Goal: Obtain resource: Download file/media

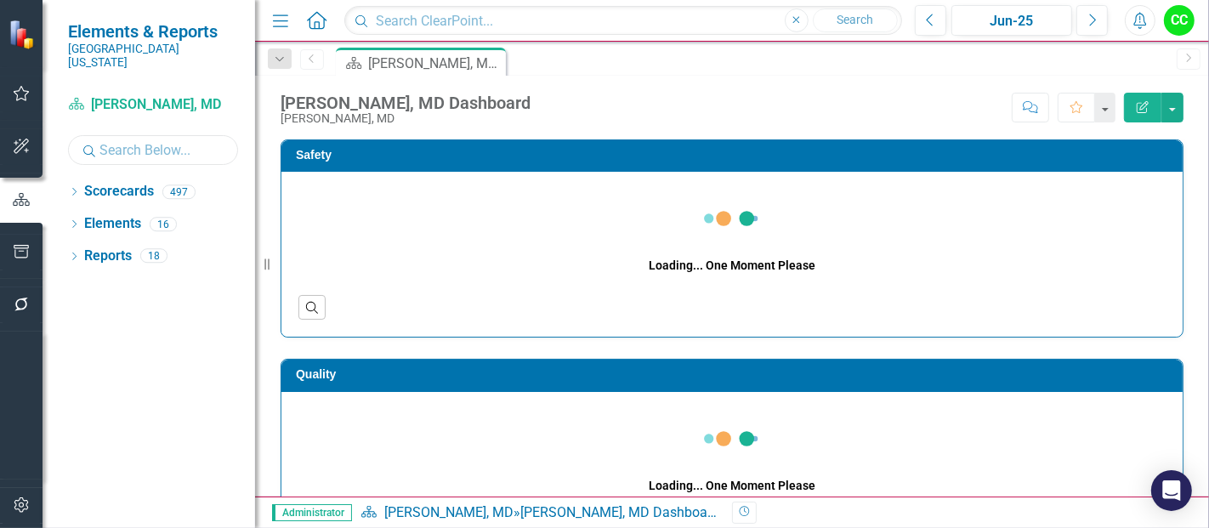
click at [116, 139] on input "text" at bounding box center [153, 150] width 170 height 30
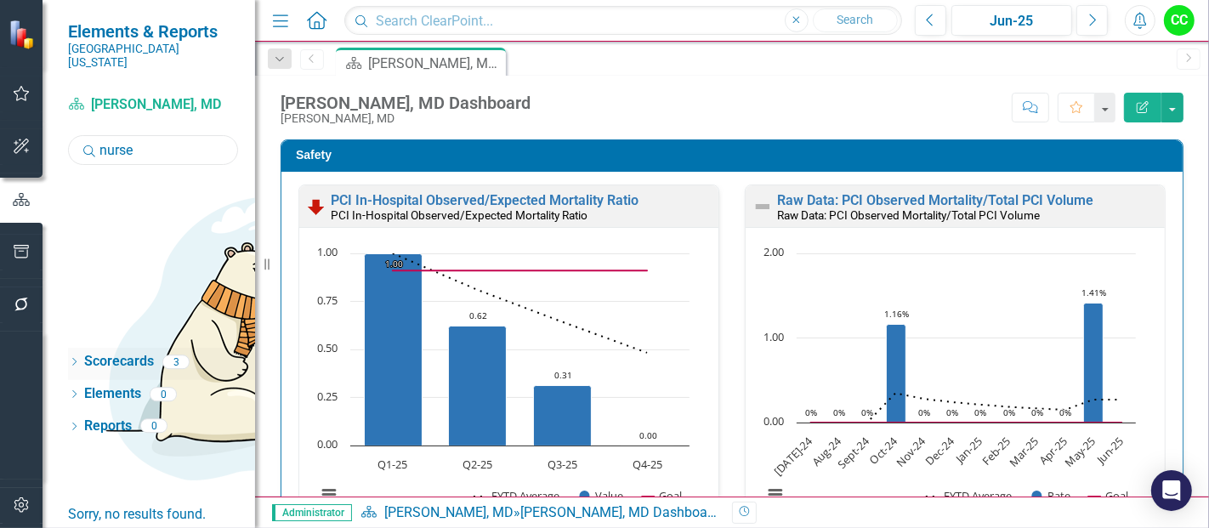
type input "nurse"
click at [80, 348] on div "Dropdown Scorecards 3" at bounding box center [161, 364] width 187 height 32
click at [75, 359] on icon "Dropdown" at bounding box center [74, 363] width 12 height 9
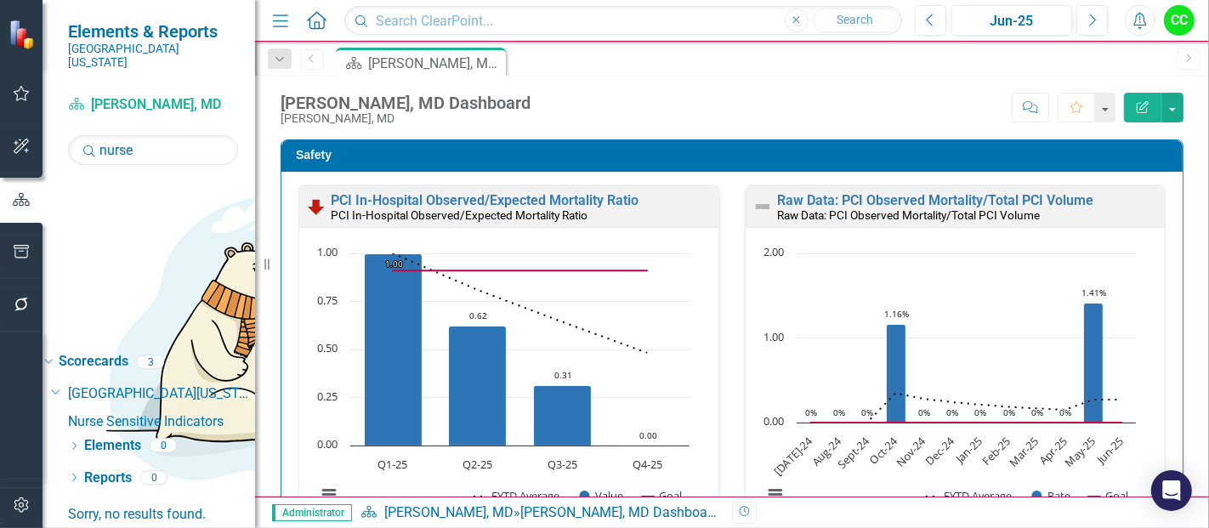
click at [152, 412] on link "Nurse Sensitive Indicators" at bounding box center [161, 422] width 187 height 20
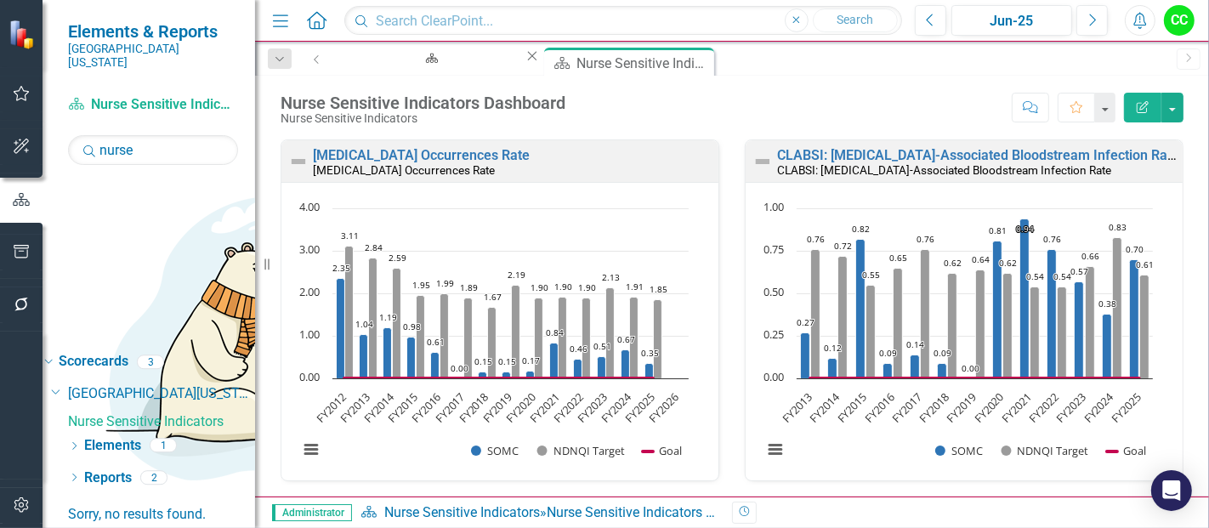
click at [791, 85] on div "Nurse Sensitive Indicators Dashboard Nurse Sensitive Indicators Score: N/A Jun-…" at bounding box center [732, 101] width 954 height 51
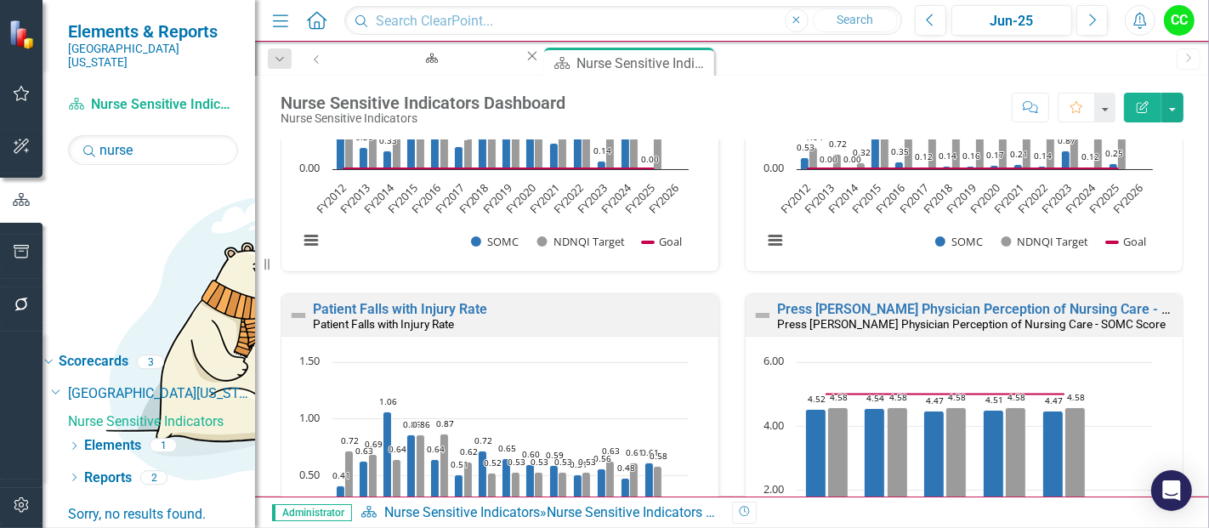
scroll to position [577, 0]
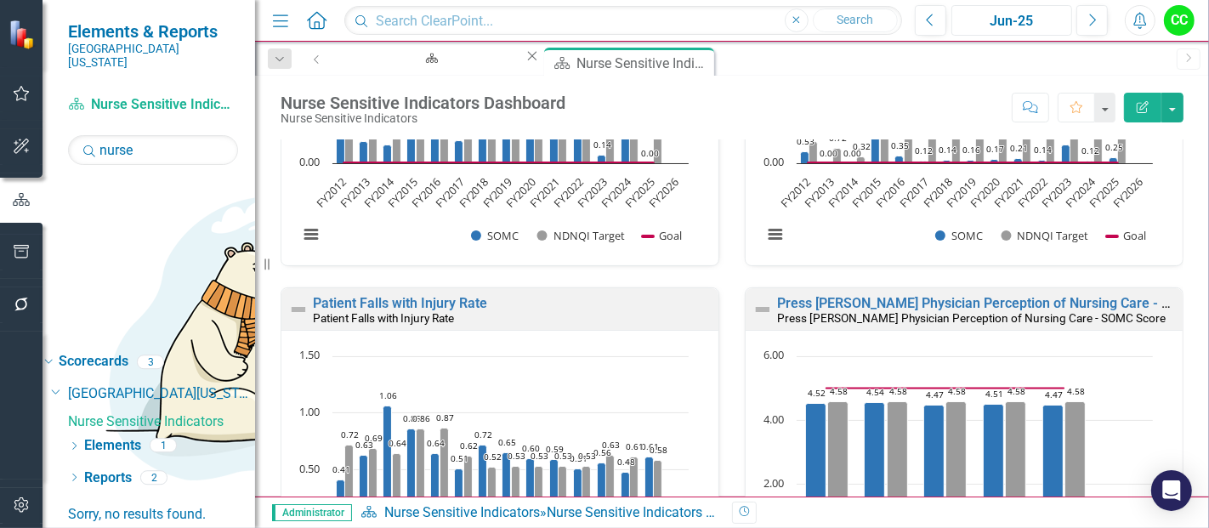
click at [991, 19] on div "Jun-25" at bounding box center [1011, 21] width 109 height 20
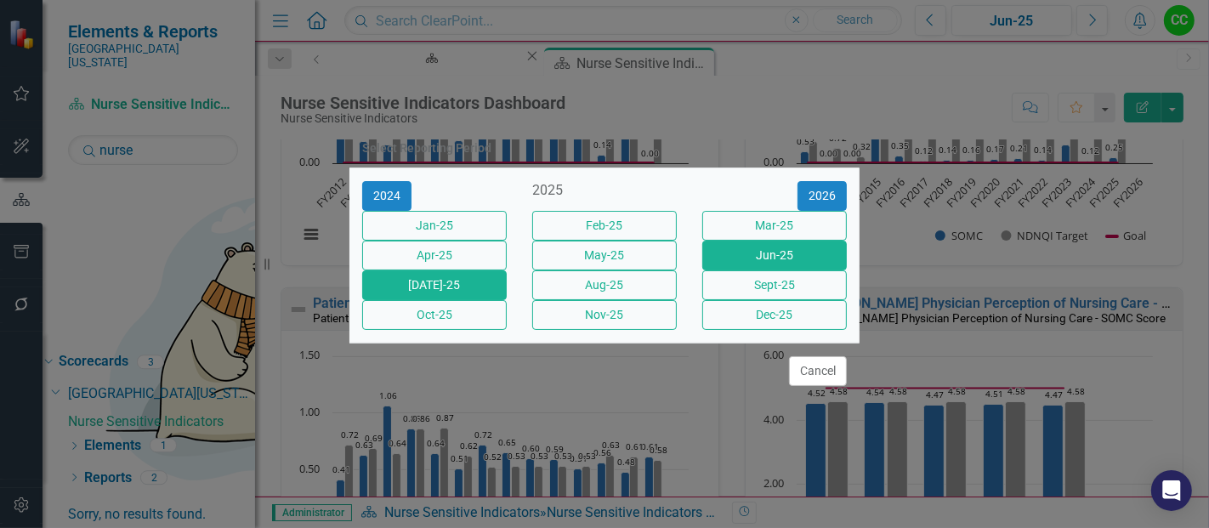
click at [473, 294] on button "[DATE]-25" at bounding box center [434, 285] width 144 height 30
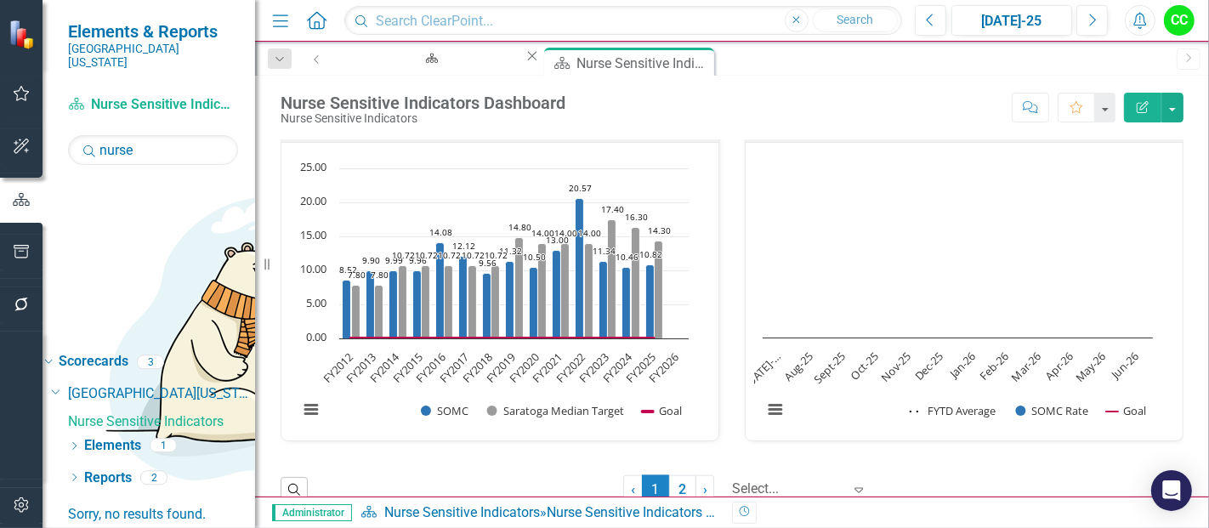
scroll to position [1872, 0]
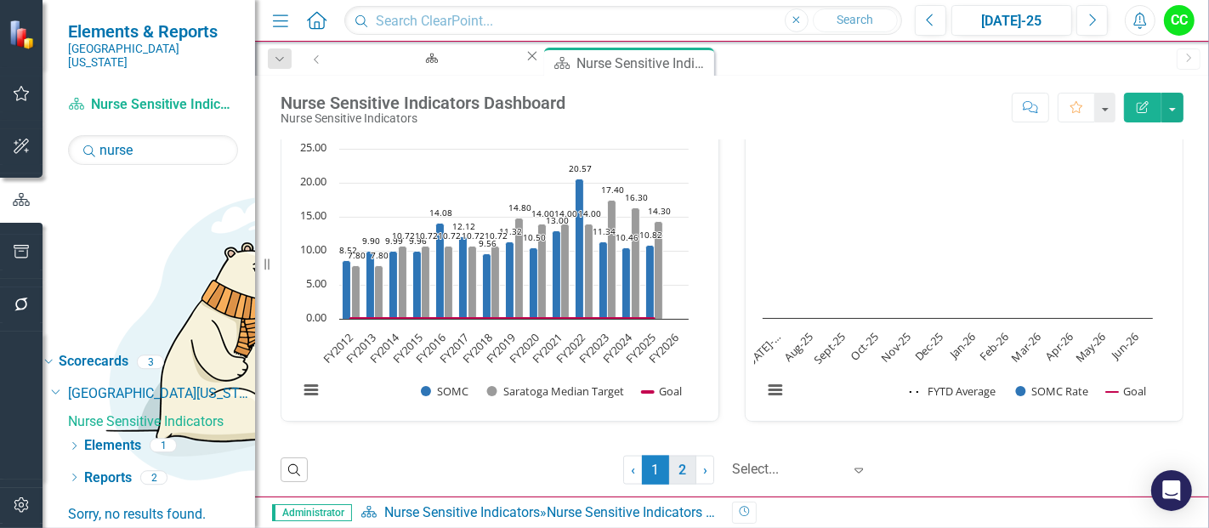
click at [669, 461] on link "2" at bounding box center [682, 470] width 27 height 29
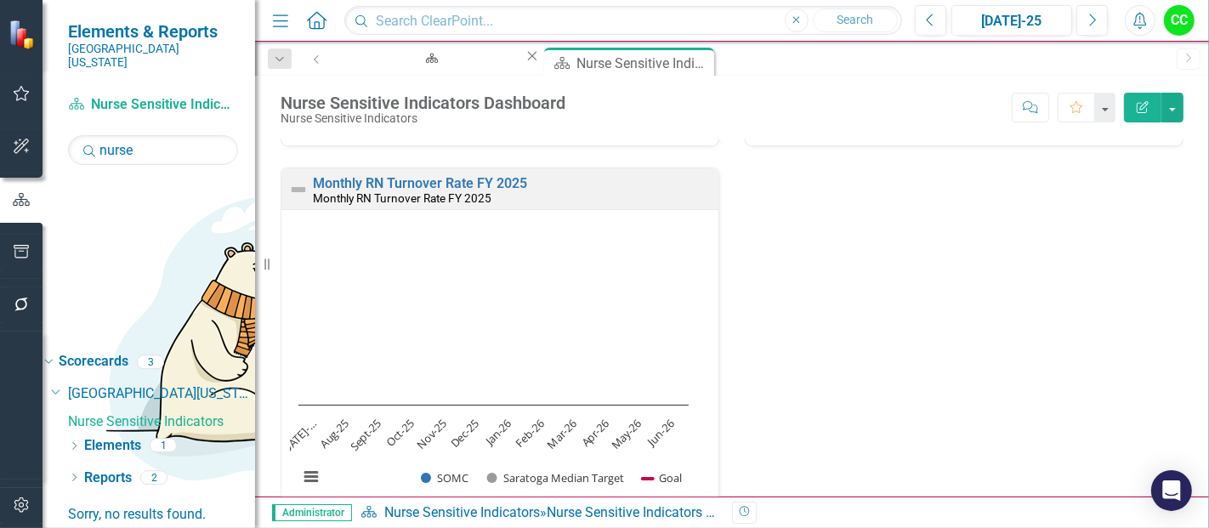
scroll to position [1148, 0]
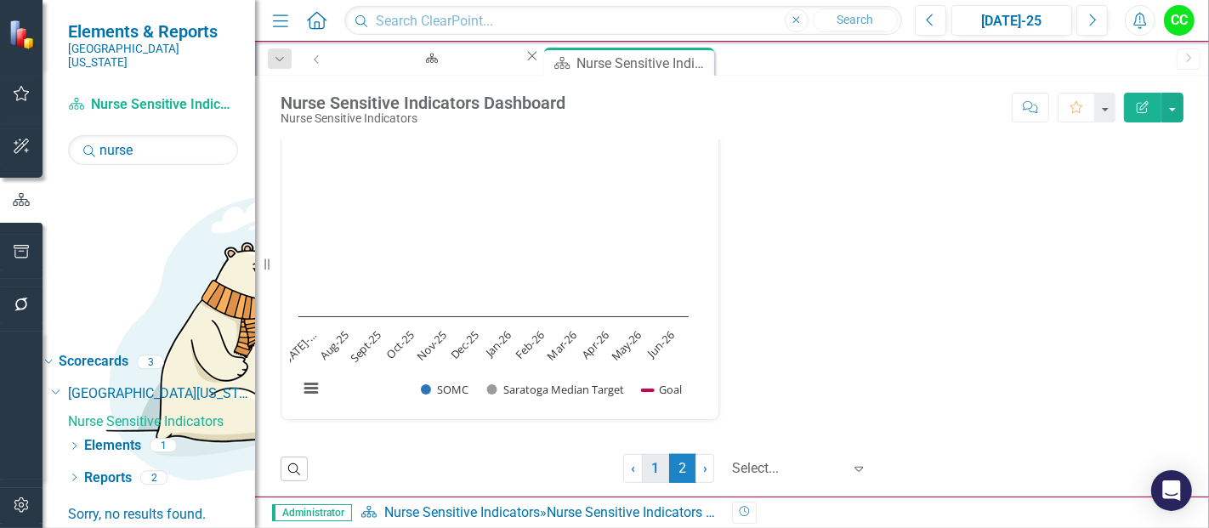
click at [643, 467] on link "1" at bounding box center [655, 468] width 27 height 29
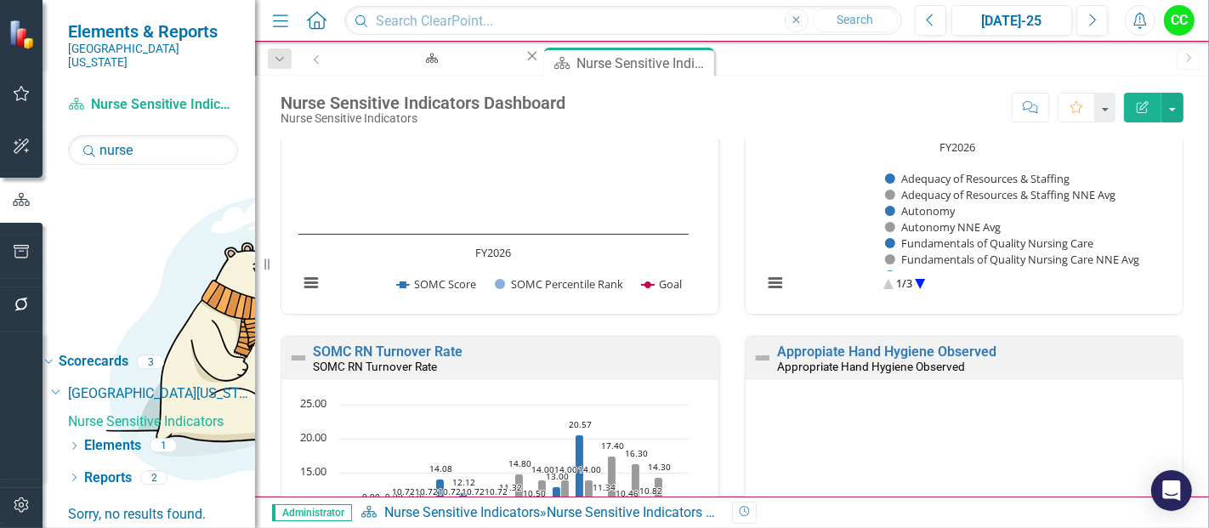
scroll to position [1619, 0]
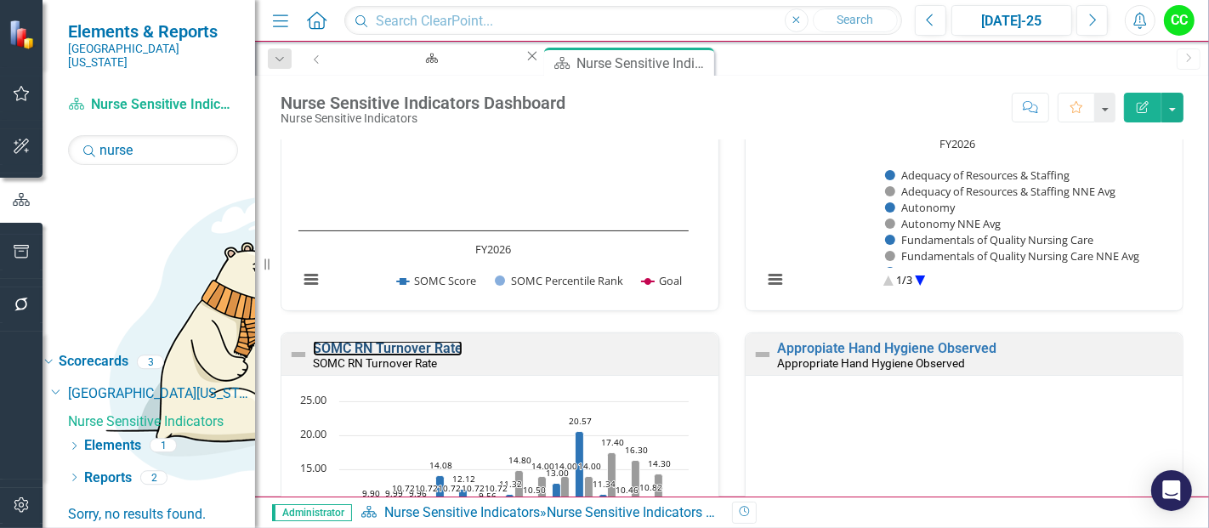
click at [432, 340] on link "SOMC RN Turnover Rate" at bounding box center [388, 348] width 150 height 16
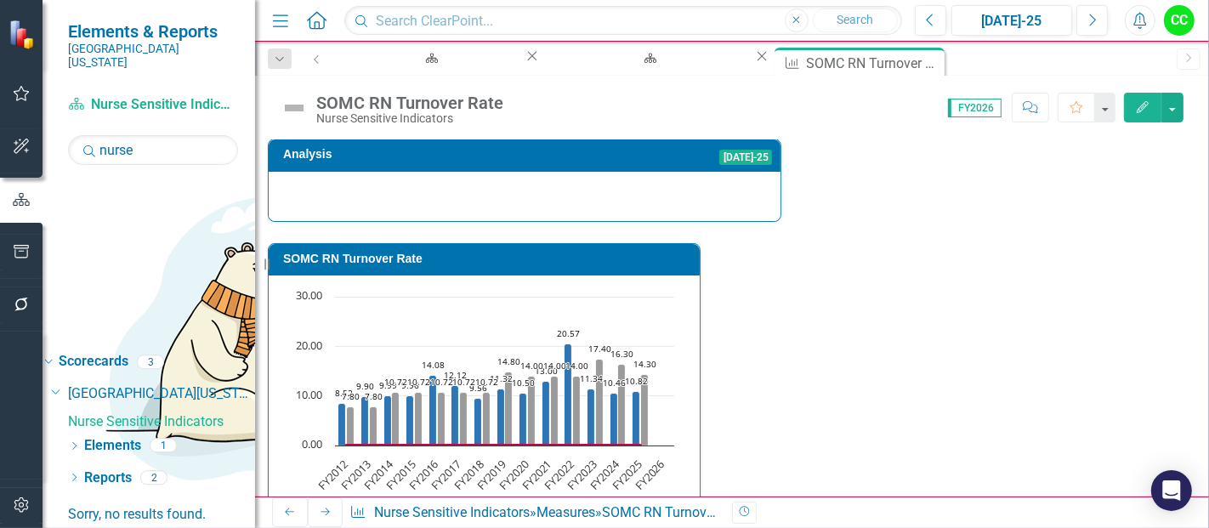
scroll to position [57, 0]
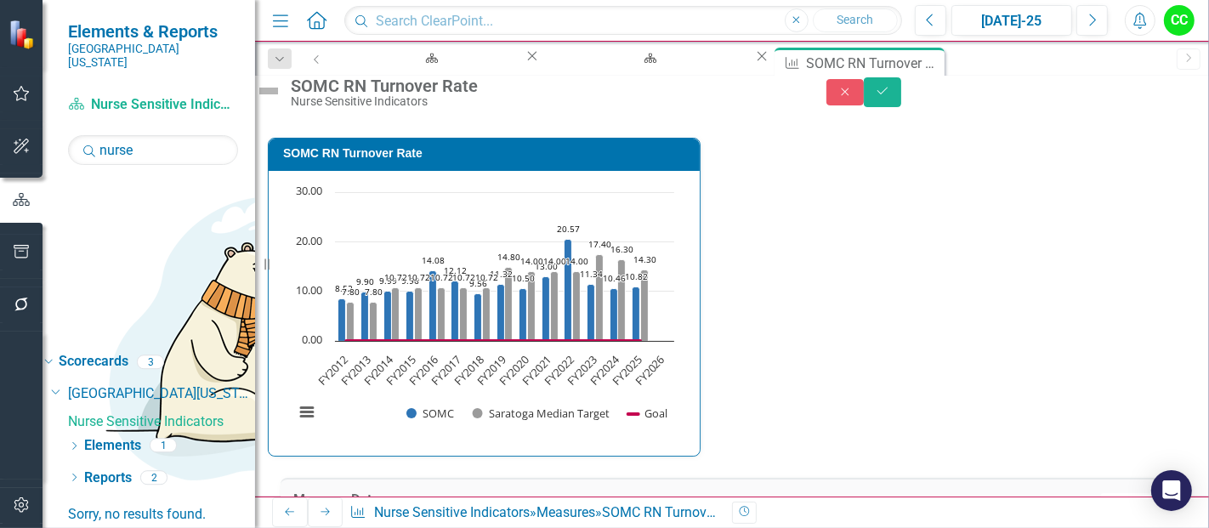
type textarea "0"
click at [890, 97] on icon "Save" at bounding box center [882, 91] width 15 height 12
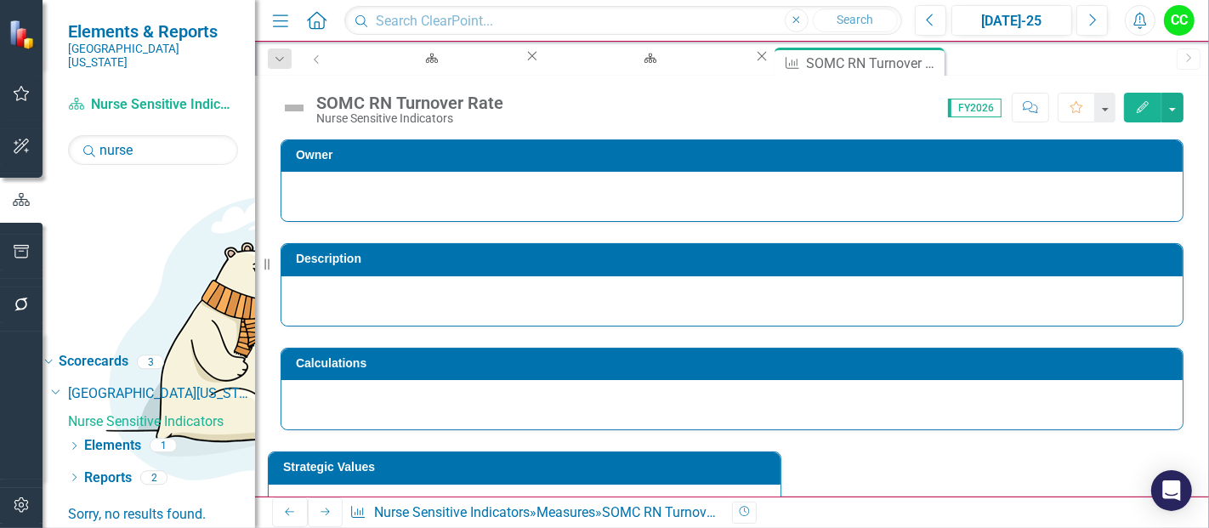
click at [860, 285] on div at bounding box center [731, 300] width 901 height 49
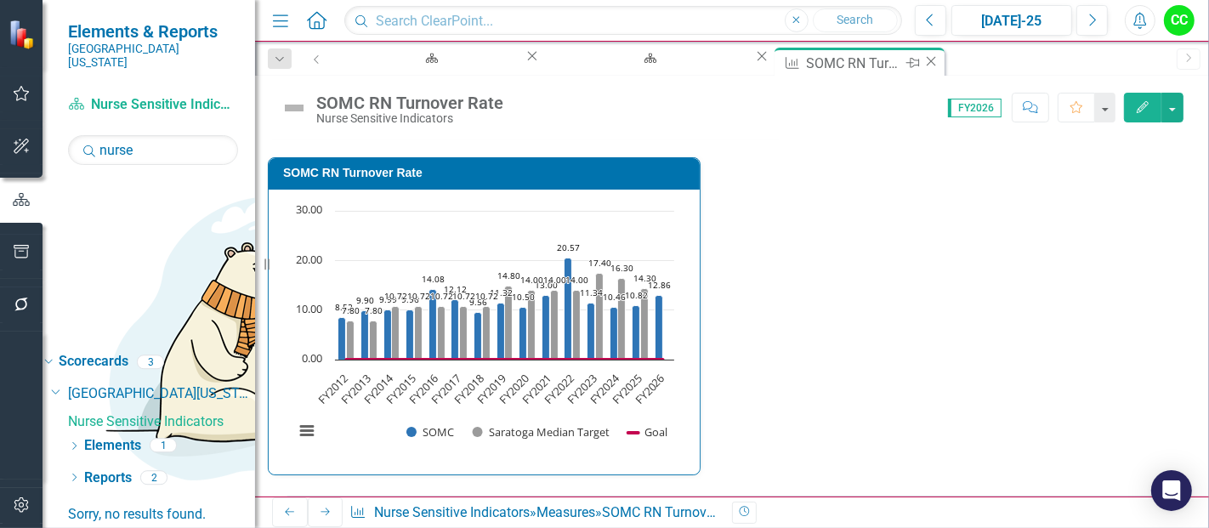
click at [922, 62] on icon "Close" at bounding box center [930, 61] width 17 height 14
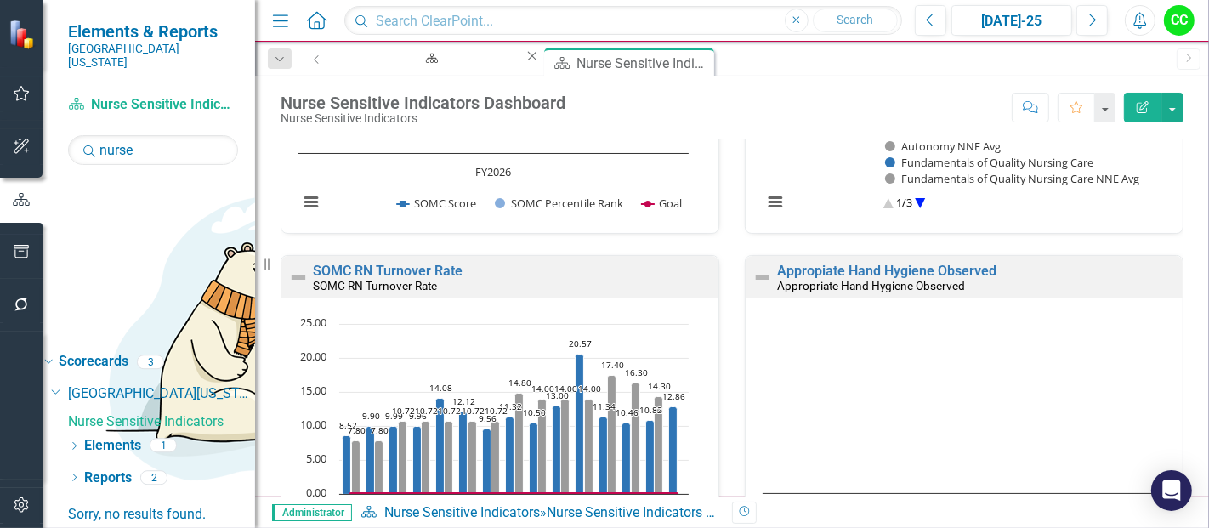
scroll to position [1872, 0]
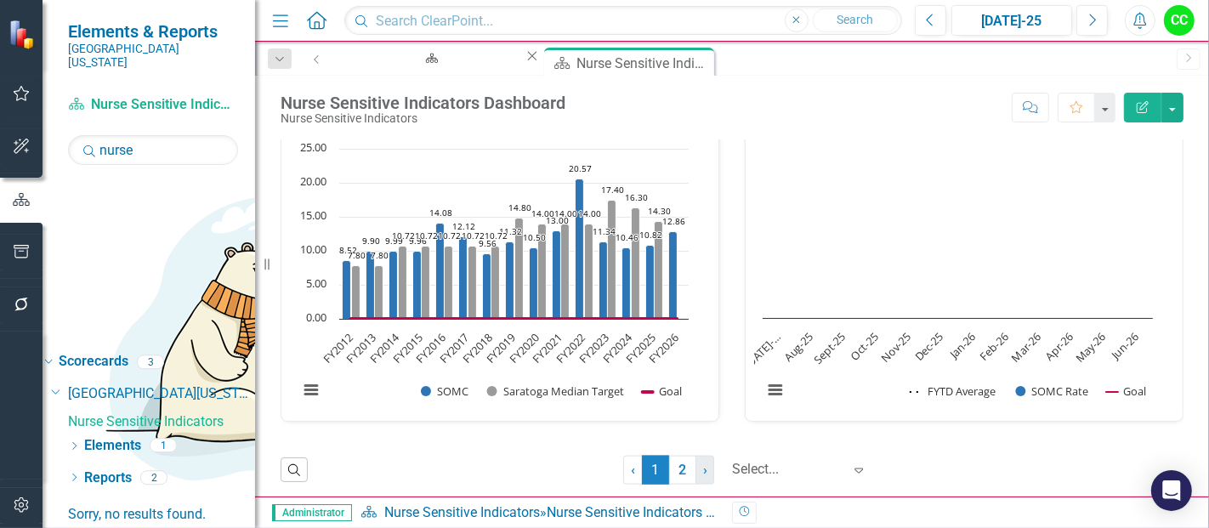
click at [695, 468] on link "› Next" at bounding box center [704, 470] width 19 height 29
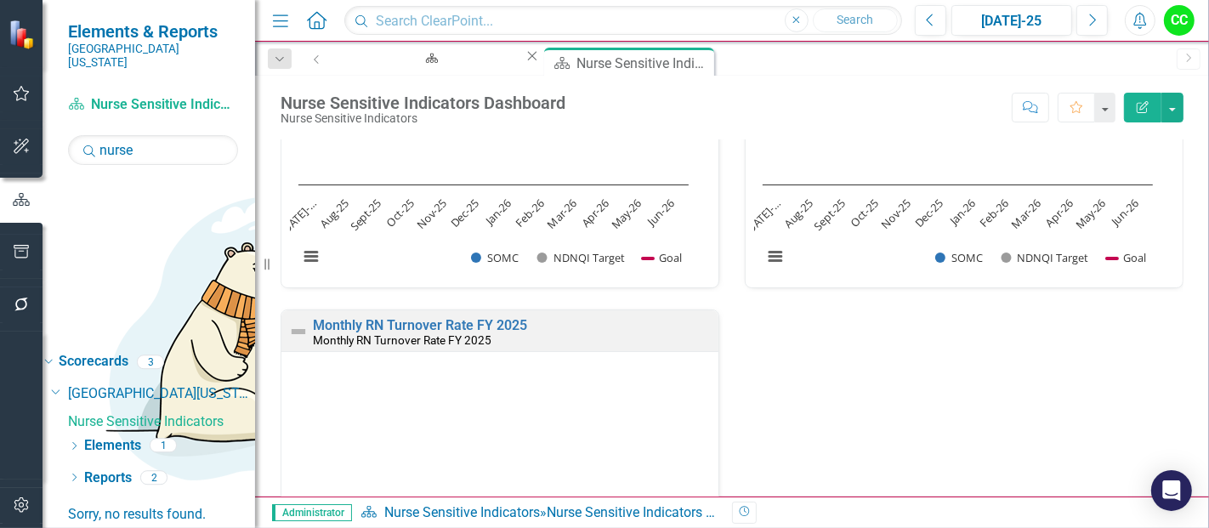
scroll to position [914, 0]
click at [521, 329] on link "Monthly RN Turnover Rate FY 2025" at bounding box center [420, 328] width 214 height 16
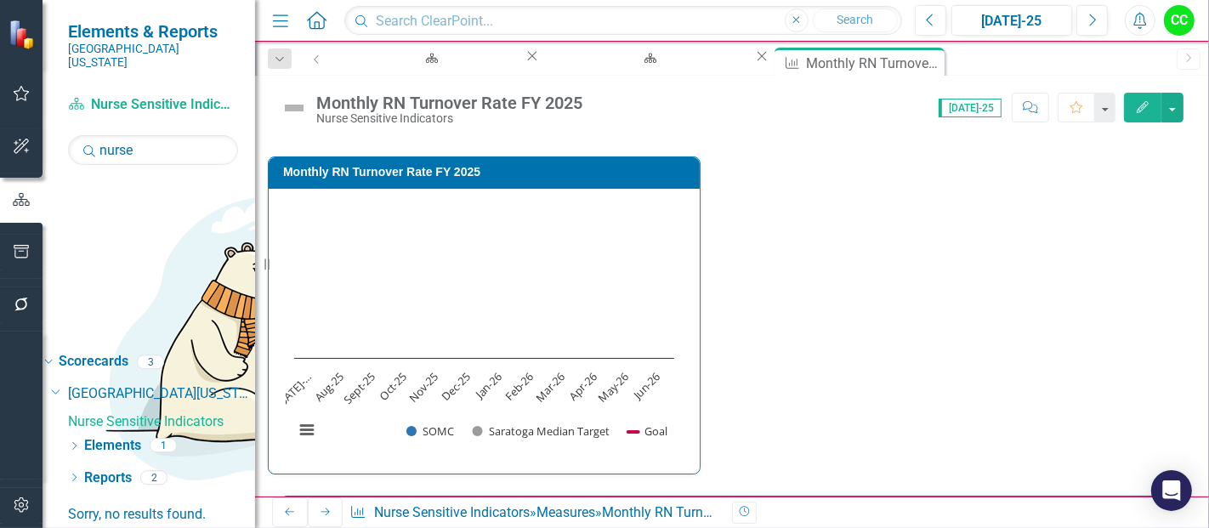
scroll to position [456, 0]
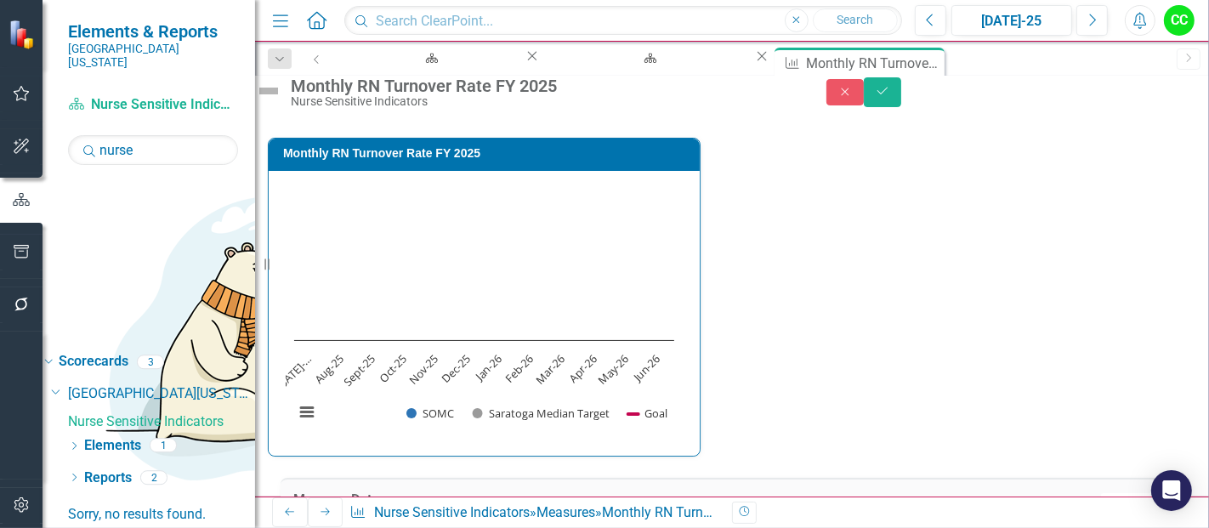
type textarea "12.86"
type textarea "0"
click at [901, 87] on button "Save" at bounding box center [881, 92] width 37 height 30
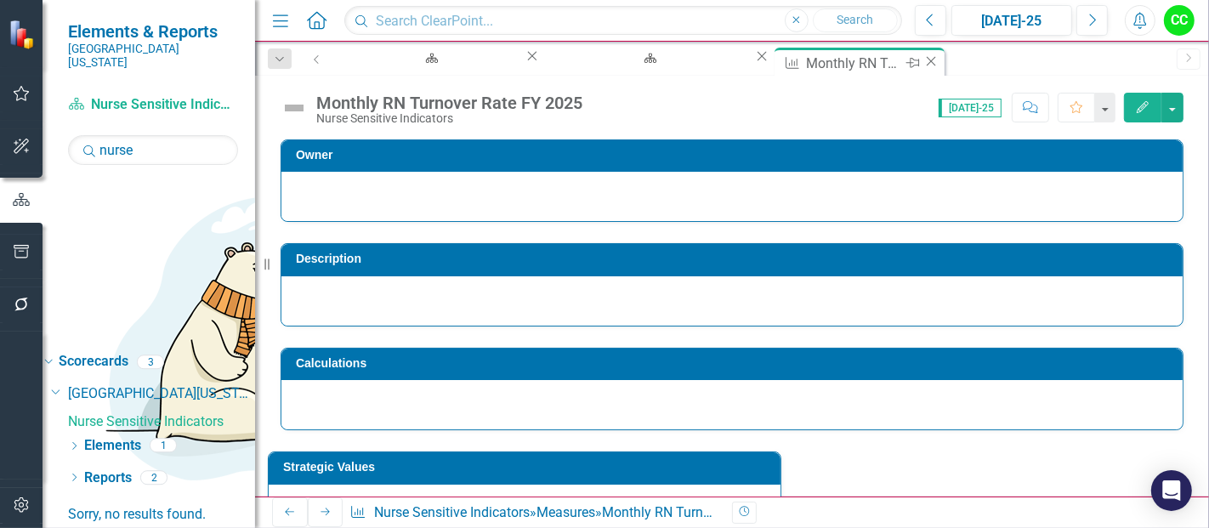
click at [922, 63] on icon "Close" at bounding box center [930, 61] width 17 height 14
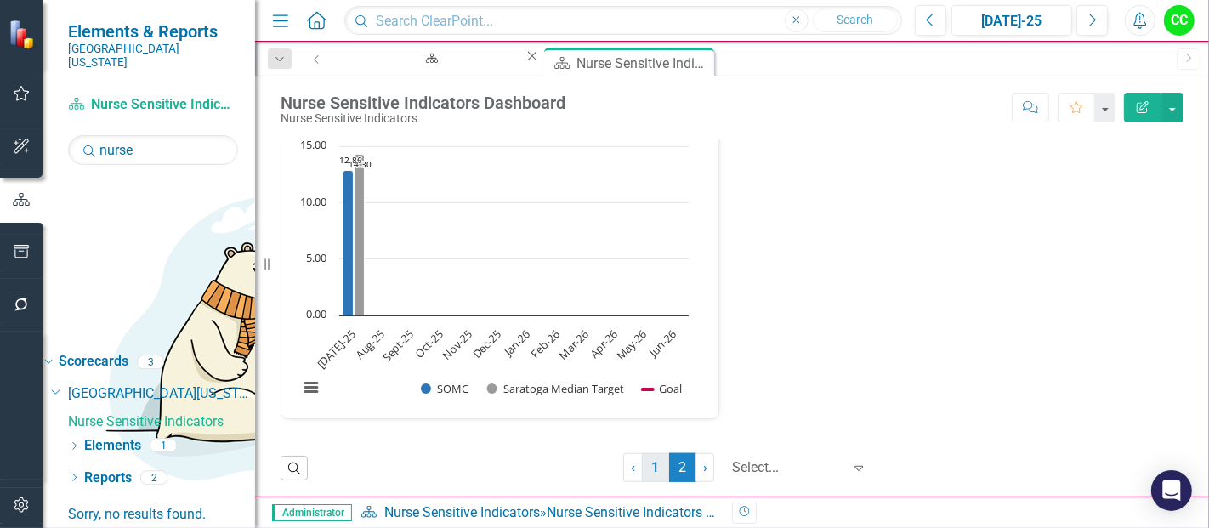
click at [643, 465] on link "1" at bounding box center [655, 467] width 27 height 29
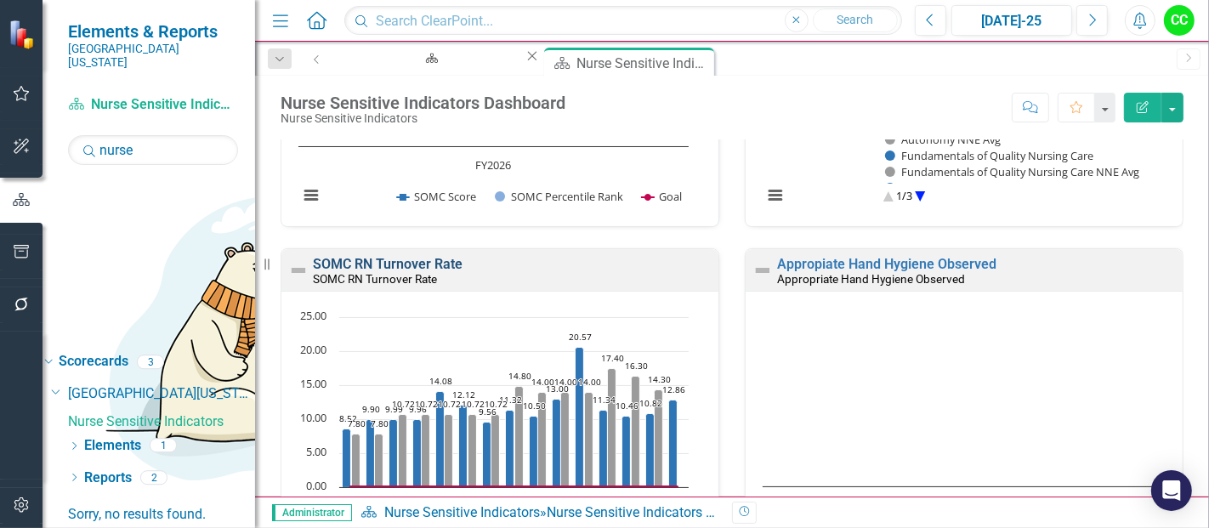
click at [443, 262] on link "SOMC RN Turnover Rate" at bounding box center [388, 264] width 150 height 16
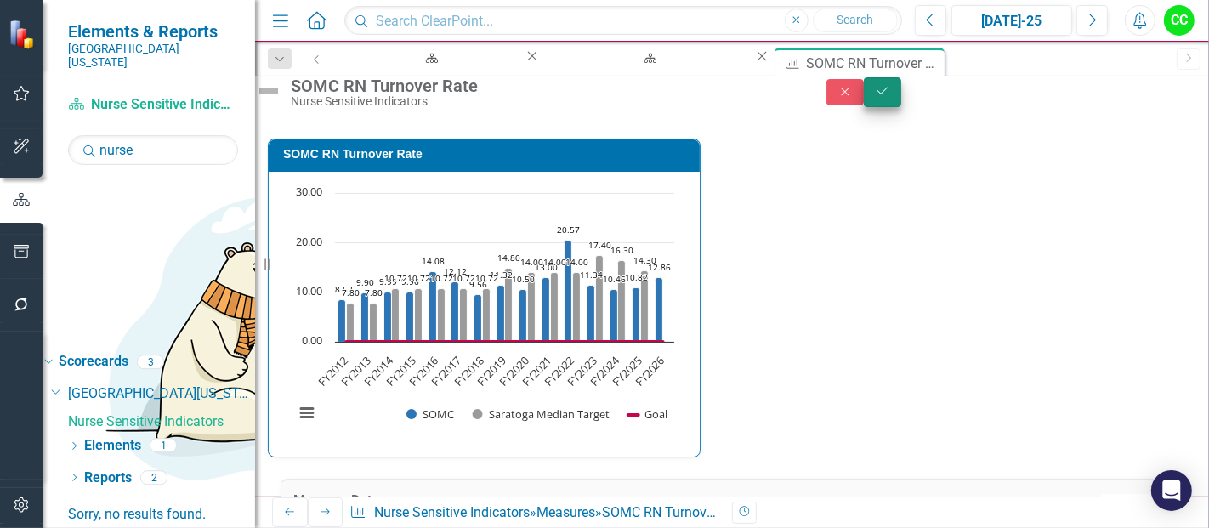
type textarea "14.3"
click at [890, 97] on icon "Save" at bounding box center [882, 91] width 15 height 12
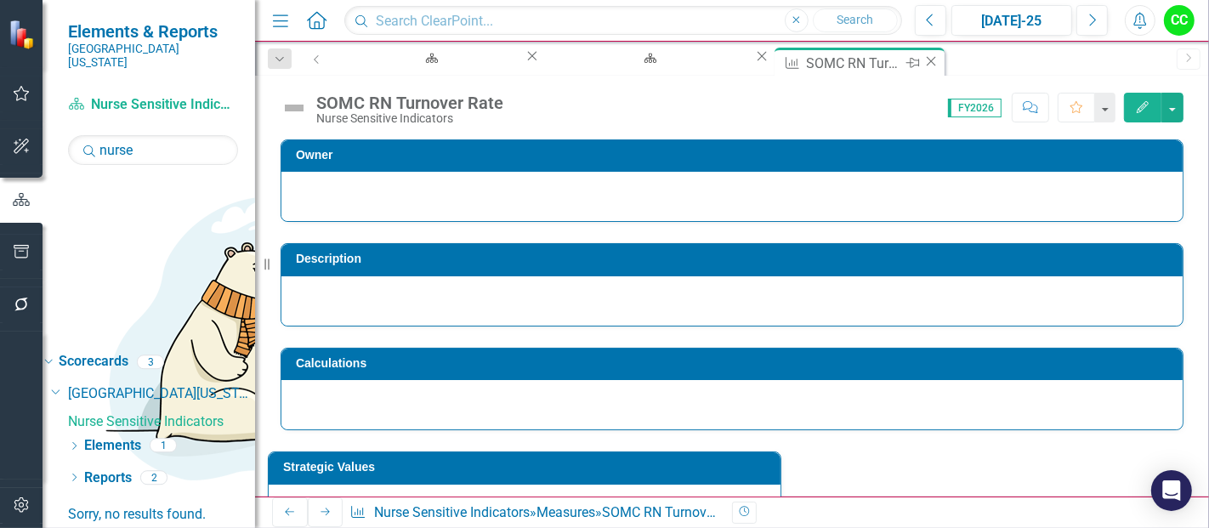
click at [922, 57] on icon "Close" at bounding box center [930, 61] width 17 height 14
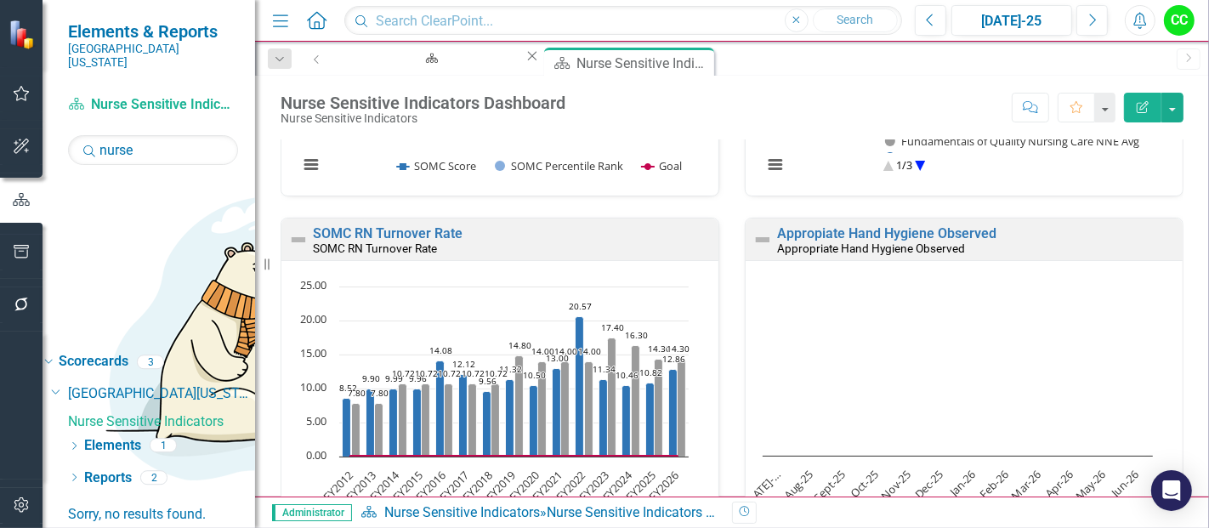
drag, startPoint x: 956, startPoint y: 382, endPoint x: 1208, endPoint y: 380, distance: 251.6
click at [1208, 380] on div "[MEDICAL_DATA] Occurrences Rate [MEDICAL_DATA] Occurrences Rate Loading... Char…" at bounding box center [732, 317] width 954 height 357
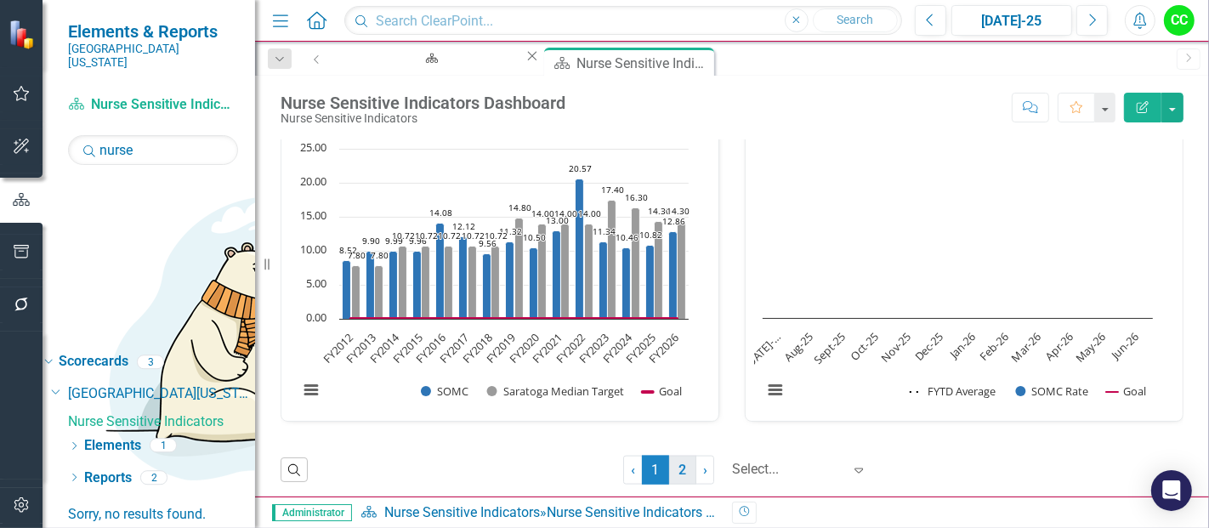
click at [670, 465] on link "2" at bounding box center [682, 470] width 27 height 29
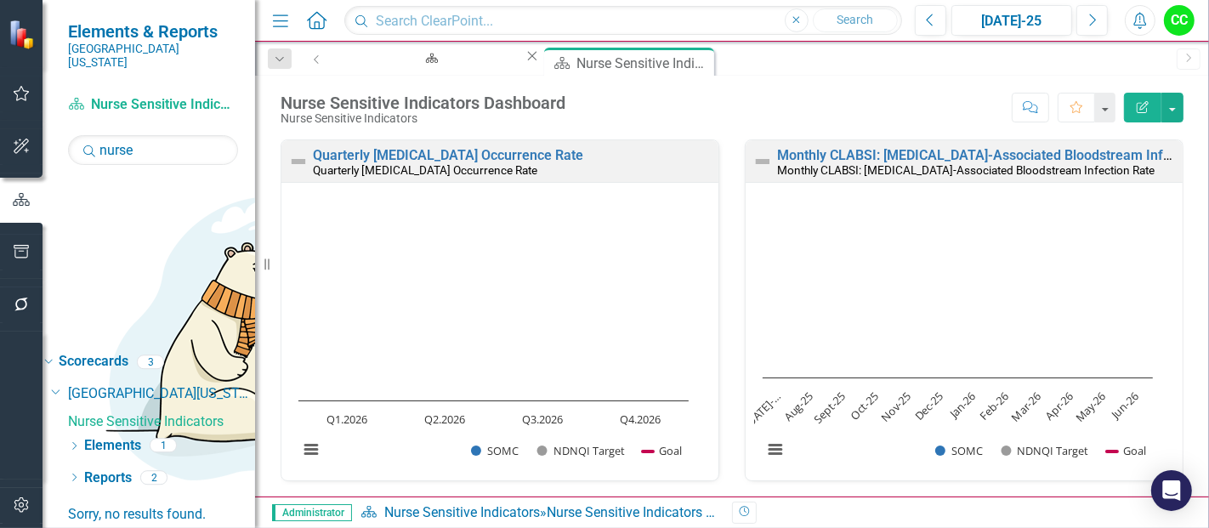
drag, startPoint x: 518, startPoint y: 183, endPoint x: 476, endPoint y: 137, distance: 62.0
click at [476, 137] on div "Nurse Sensitive Indicators Dashboard Nurse Sensitive Indicators Score: N/A [DAT…" at bounding box center [732, 286] width 954 height 421
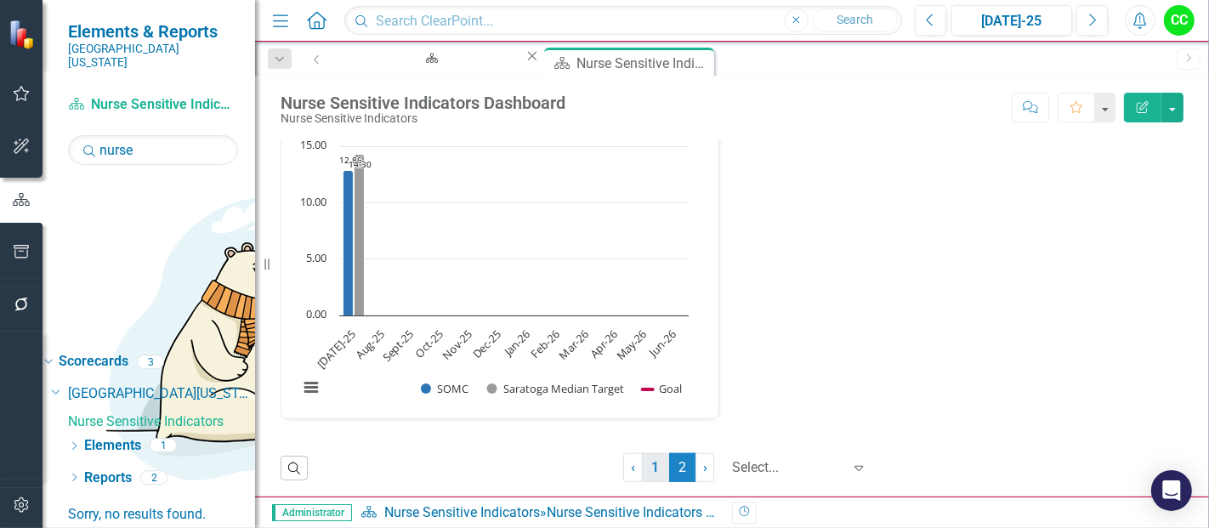
click at [642, 467] on link "1" at bounding box center [655, 467] width 27 height 29
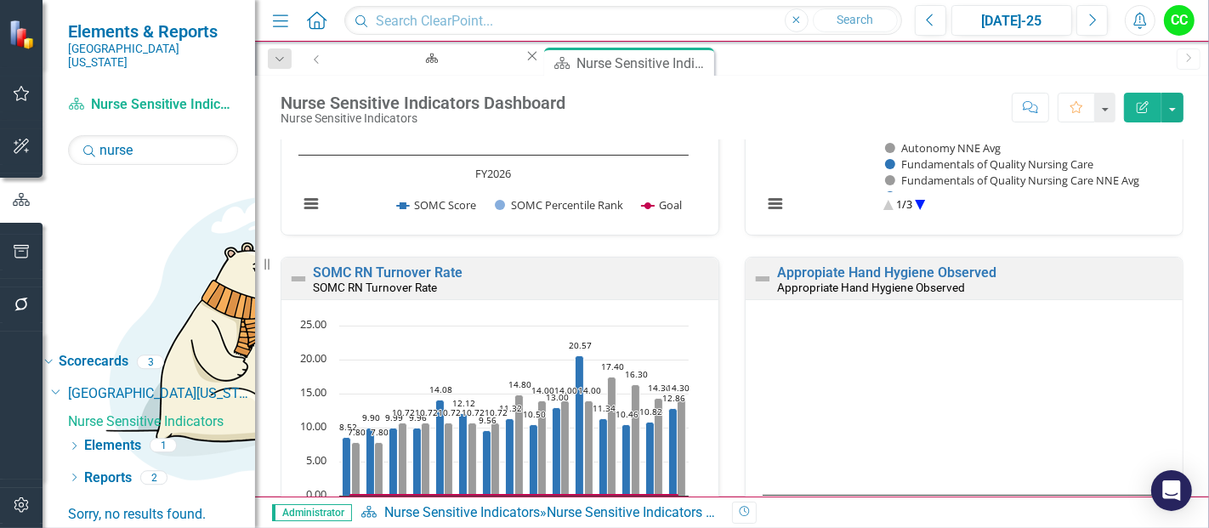
click at [1135, 260] on div "Appropiate Hand Hygiene Observed Appropriate Hand Hygiene Observed" at bounding box center [963, 279] width 437 height 42
click at [1208, 98] on div "Nurse Sensitive Indicators Dashboard Nurse Sensitive Indicators Score: N/A [DAT…" at bounding box center [732, 101] width 954 height 51
click at [953, 270] on link "Appropiate Hand Hygiene Observed" at bounding box center [886, 272] width 219 height 16
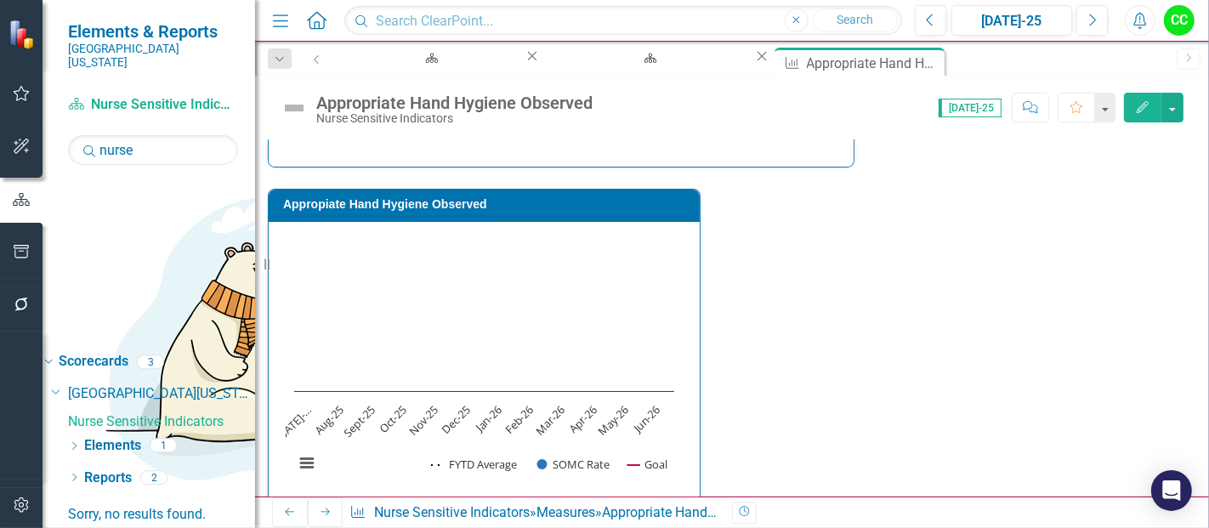
scroll to position [349, 0]
click at [926, 64] on icon at bounding box center [930, 60] width 9 height 9
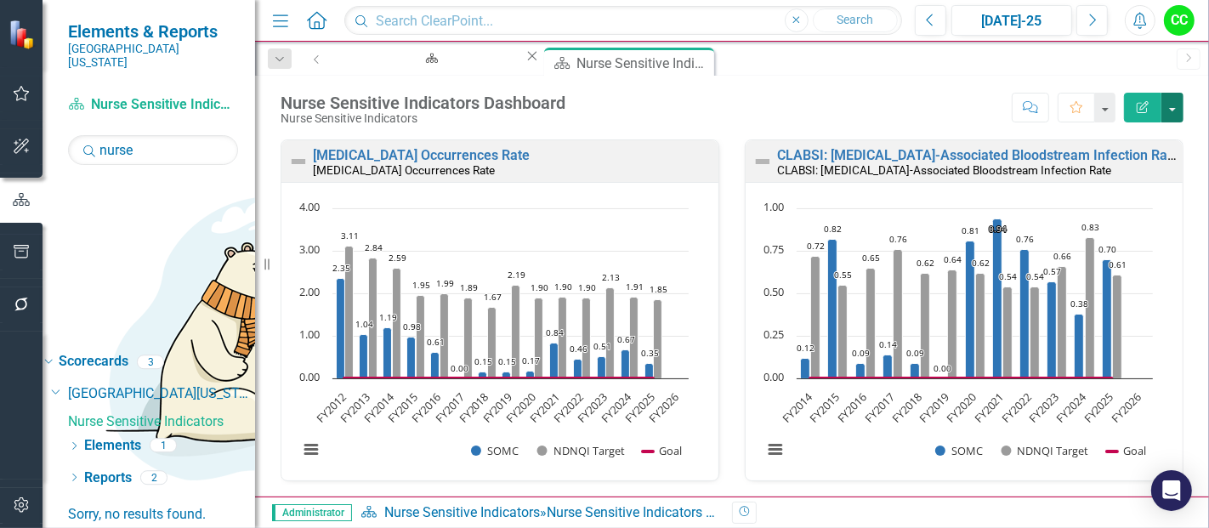
click at [1168, 113] on button "button" at bounding box center [1172, 108] width 22 height 30
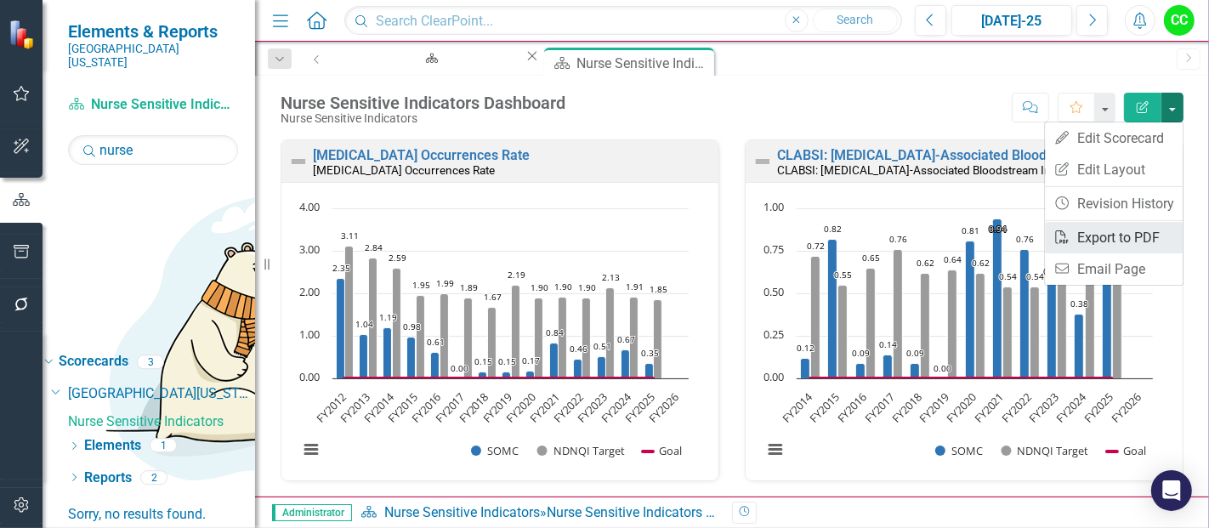
click at [1116, 229] on link "PDF Export to PDF" at bounding box center [1113, 237] width 138 height 31
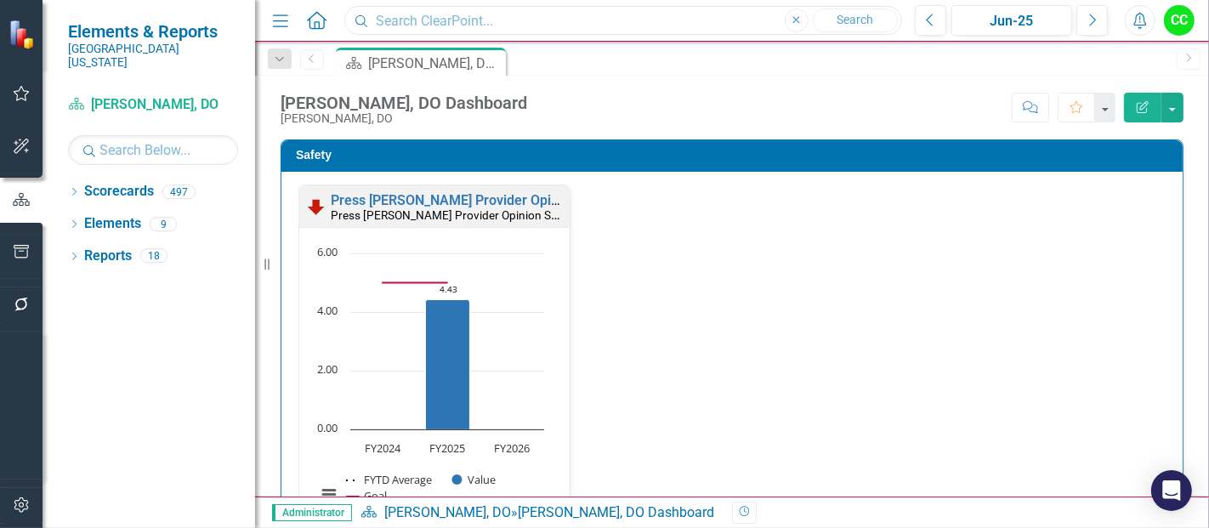
click at [403, 25] on input "text" at bounding box center [623, 21] width 558 height 30
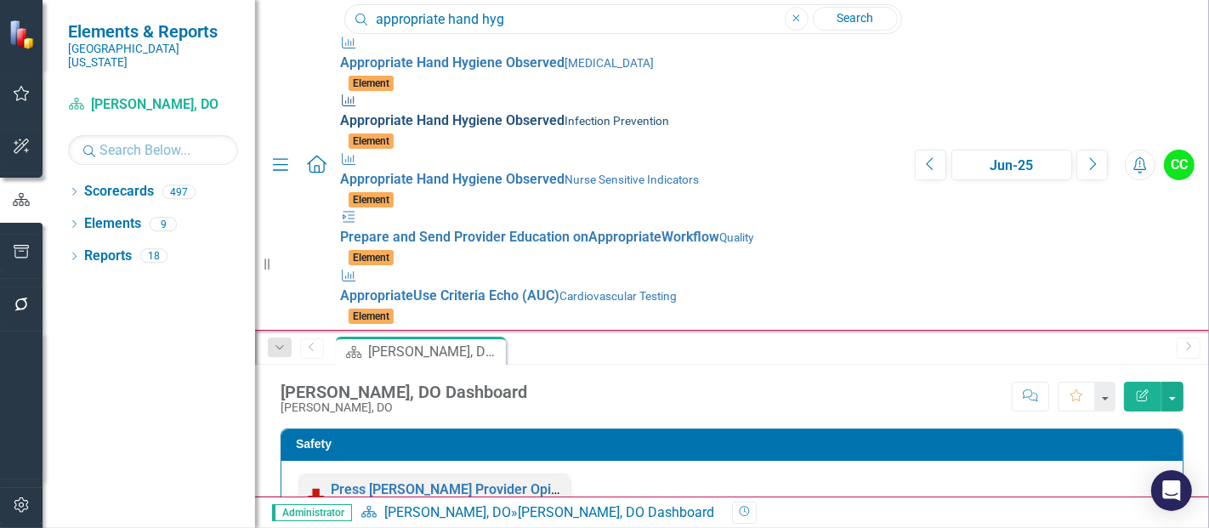
type input "appropriate hand hyg"
click at [564, 114] on small "Infection Prevention" at bounding box center [616, 121] width 105 height 14
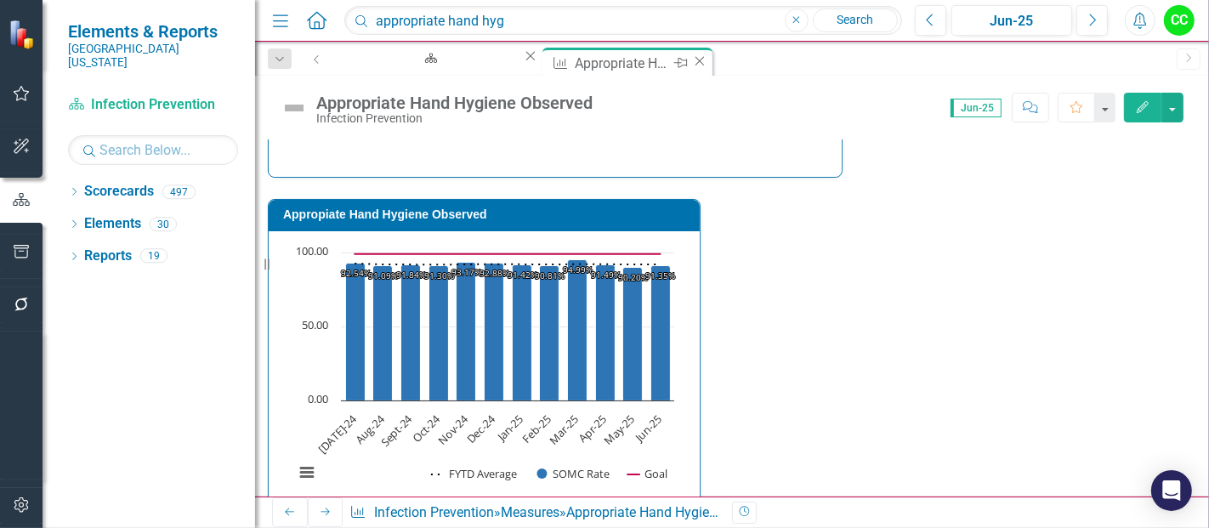
click at [691, 64] on icon "Close" at bounding box center [699, 61] width 17 height 14
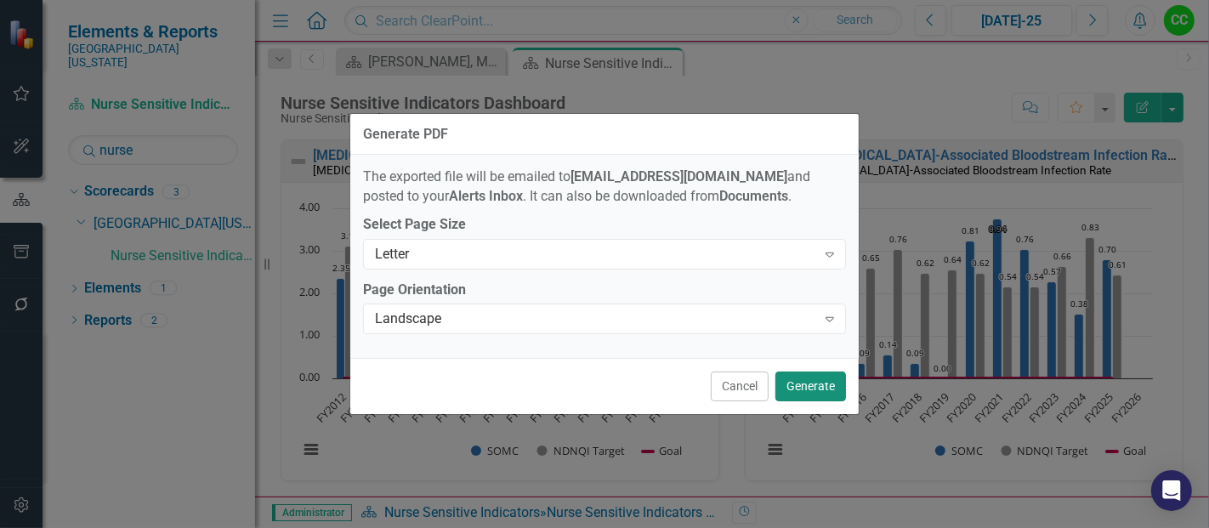
click at [813, 385] on button "Generate" at bounding box center [810, 386] width 71 height 30
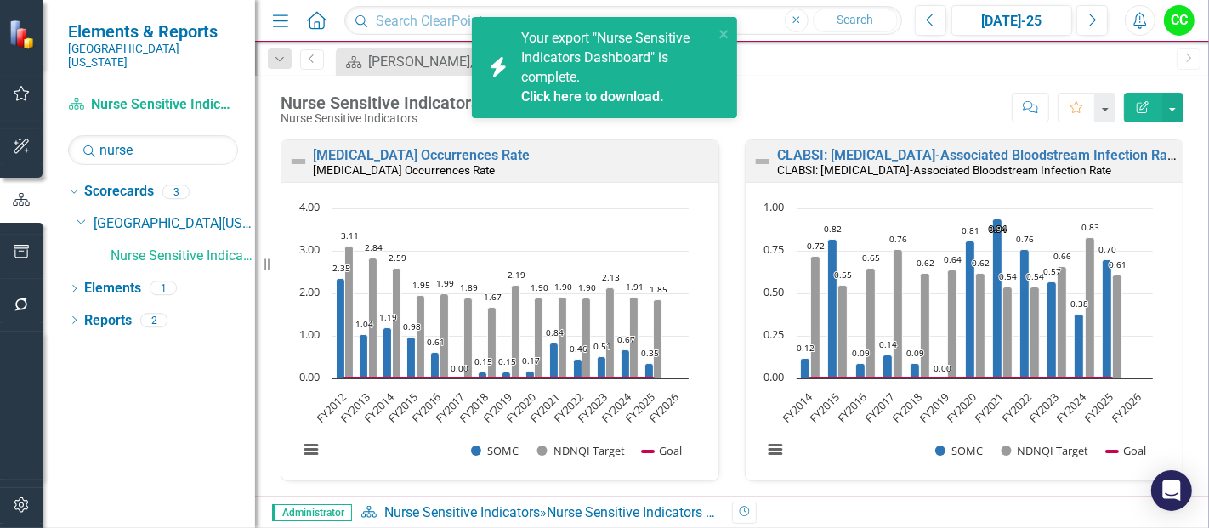
click at [558, 91] on link "Click here to download." at bounding box center [592, 96] width 143 height 16
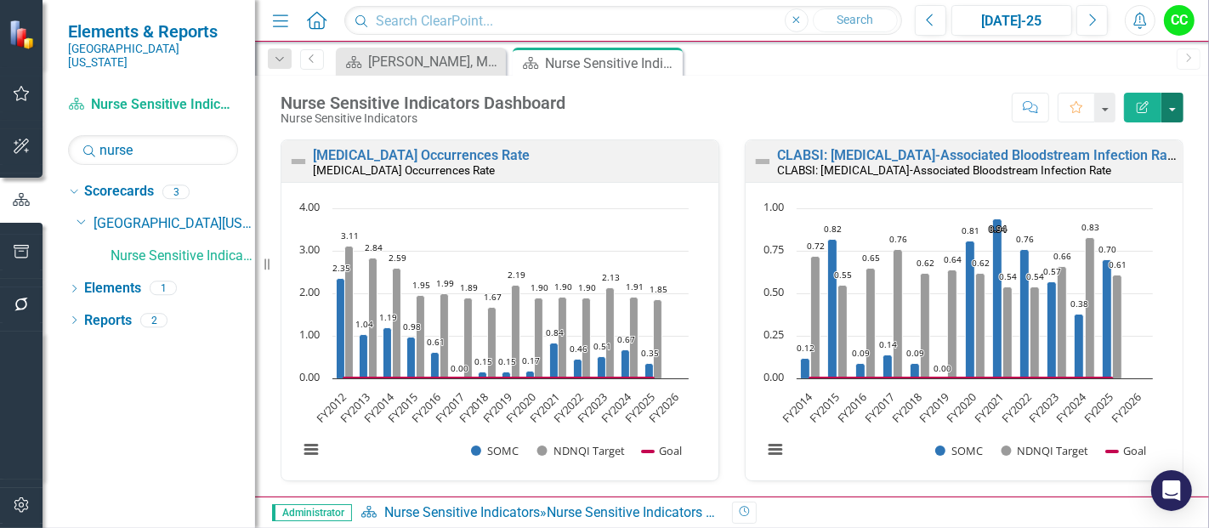
click at [1175, 108] on button "button" at bounding box center [1172, 108] width 22 height 30
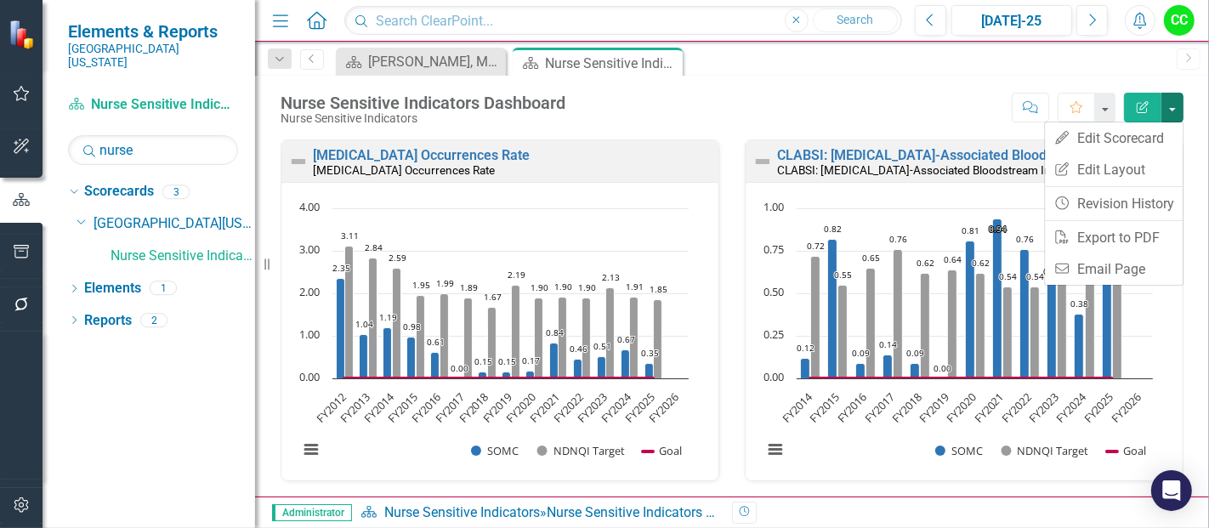
click at [799, 95] on div "Score: N/A Jul-25 Completed Comment Favorite Edit Report" at bounding box center [878, 107] width 609 height 29
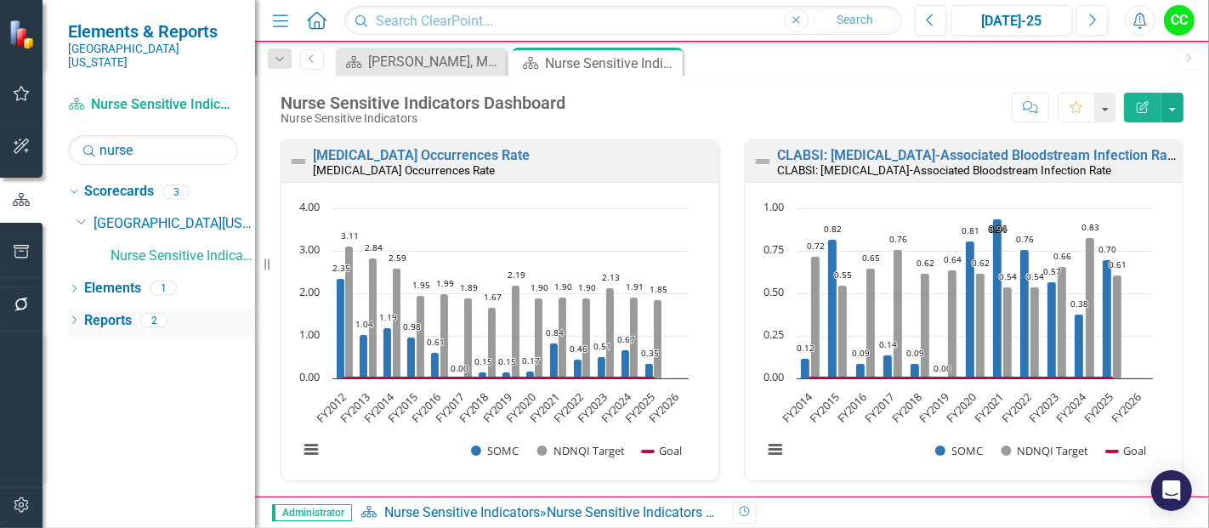
click at [71, 317] on icon "Dropdown" at bounding box center [74, 321] width 12 height 9
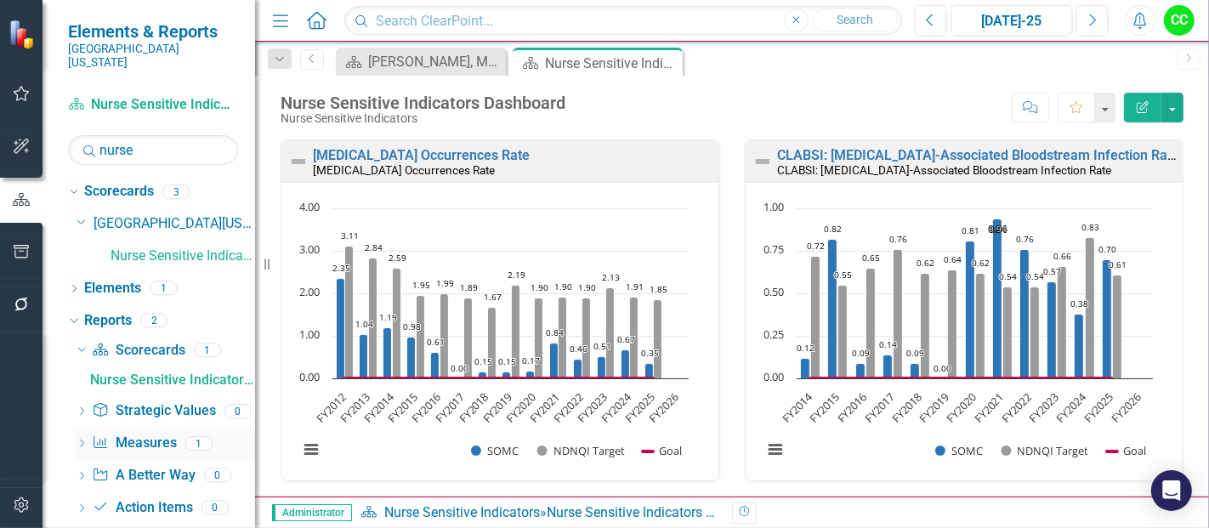
scroll to position [8, 0]
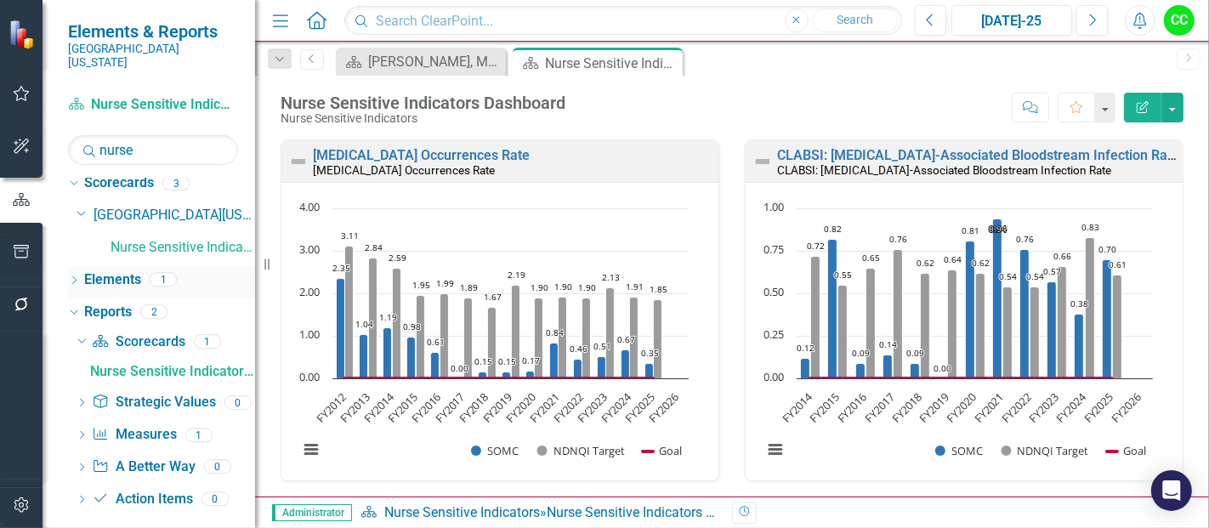
click at [74, 277] on icon "Dropdown" at bounding box center [74, 281] width 12 height 9
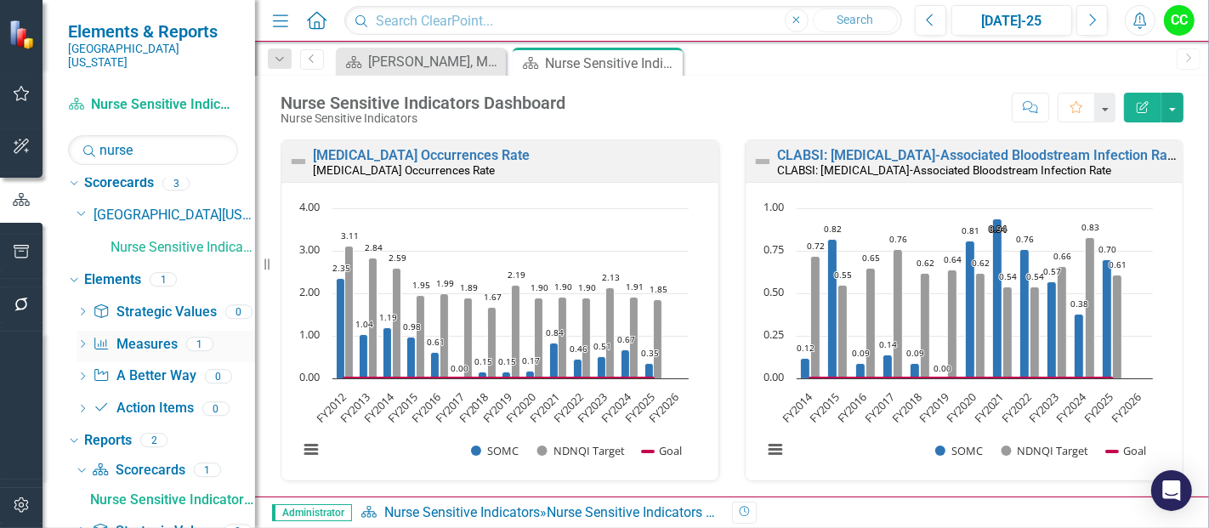
click at [83, 341] on icon "Dropdown" at bounding box center [82, 345] width 12 height 9
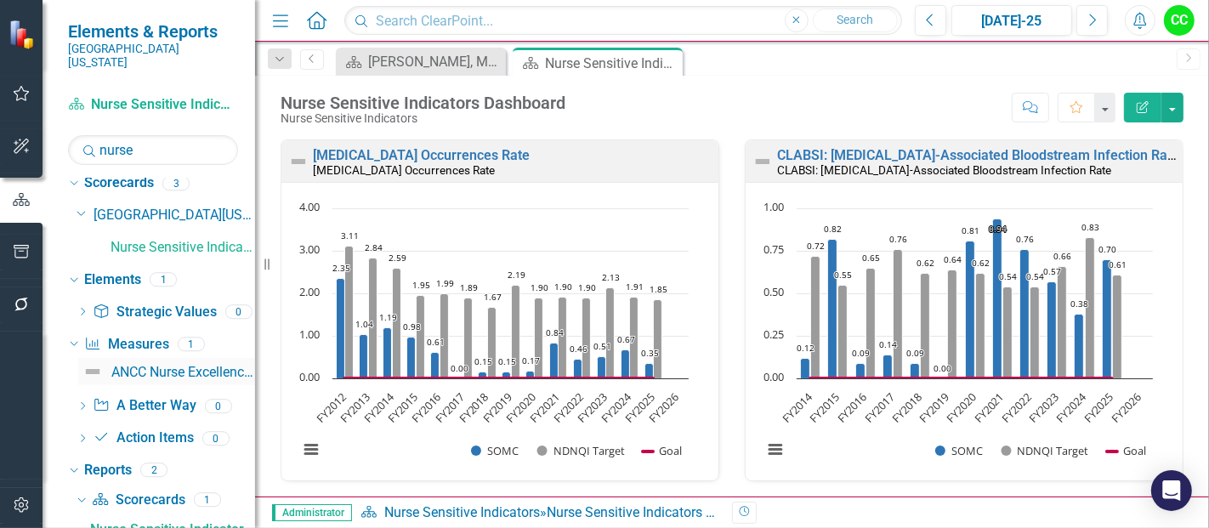
click at [155, 365] on div "ANCC Nurse Excellence Performance Scores" at bounding box center [183, 372] width 144 height 15
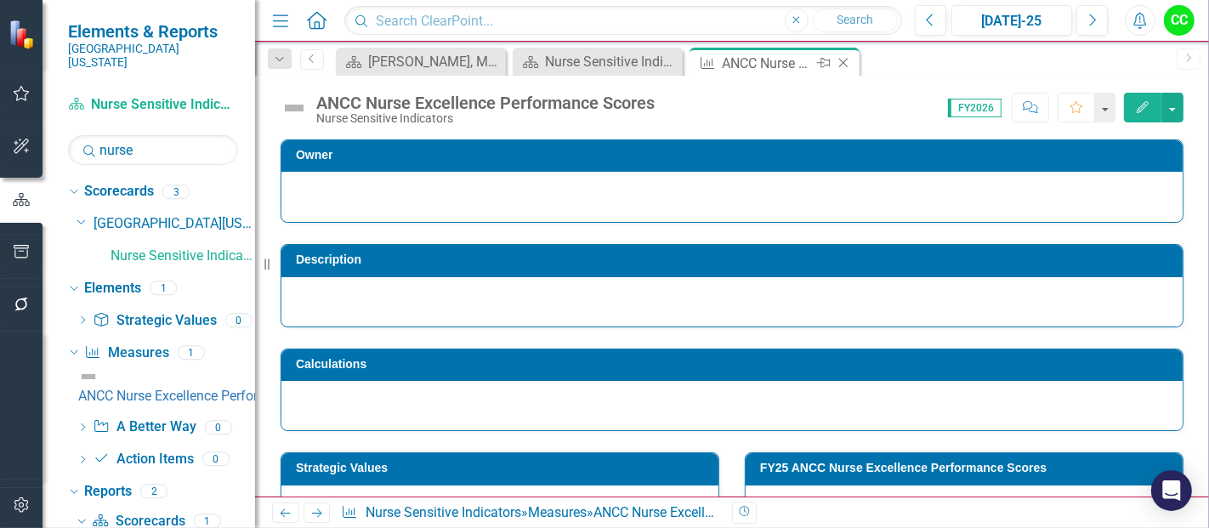
click at [842, 61] on icon "Close" at bounding box center [843, 63] width 17 height 14
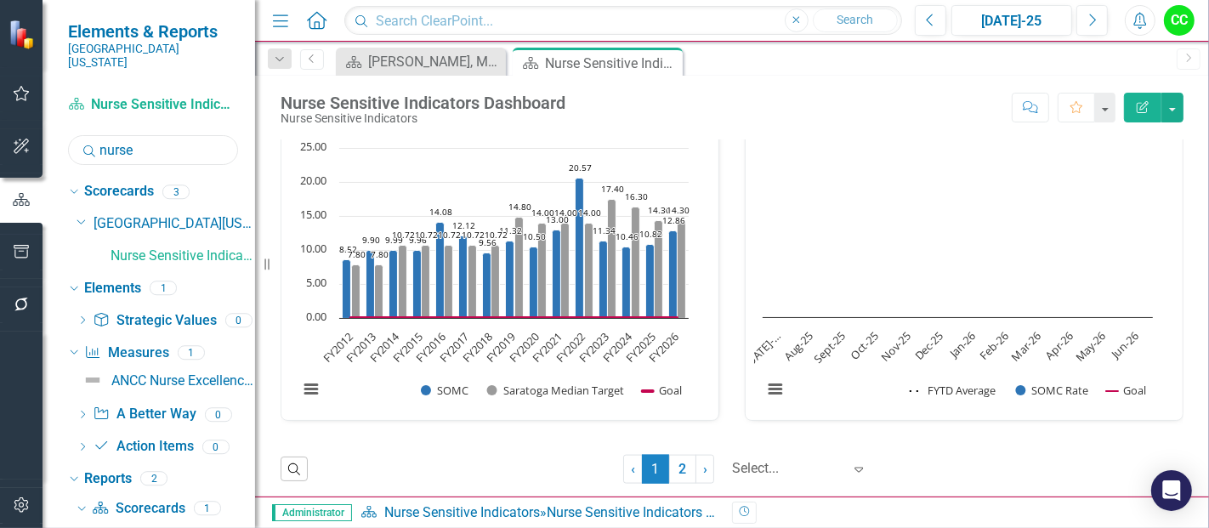
click at [138, 143] on input "nurse" at bounding box center [153, 150] width 170 height 30
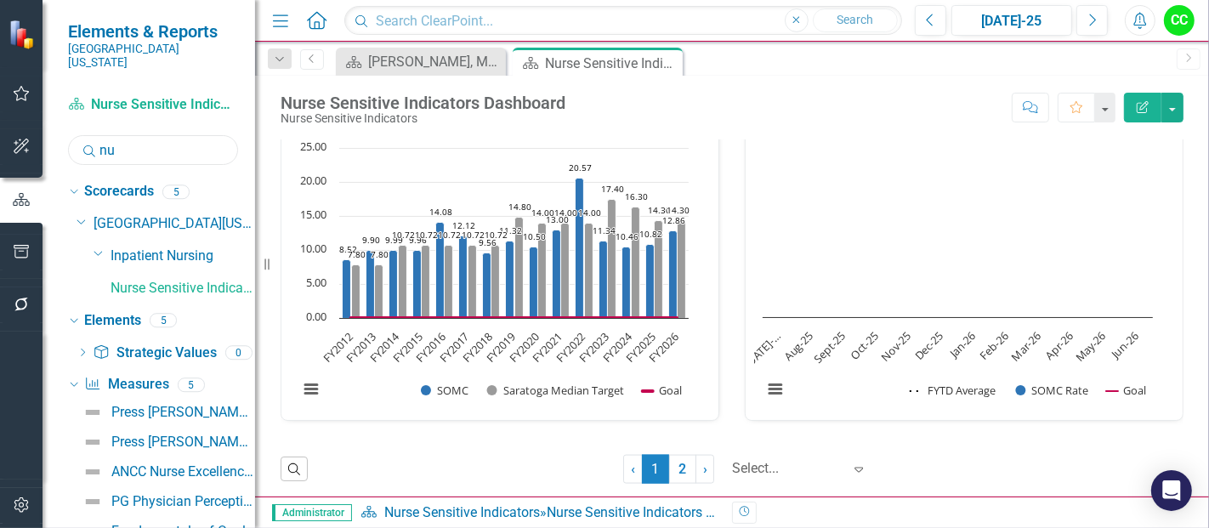
type input "n"
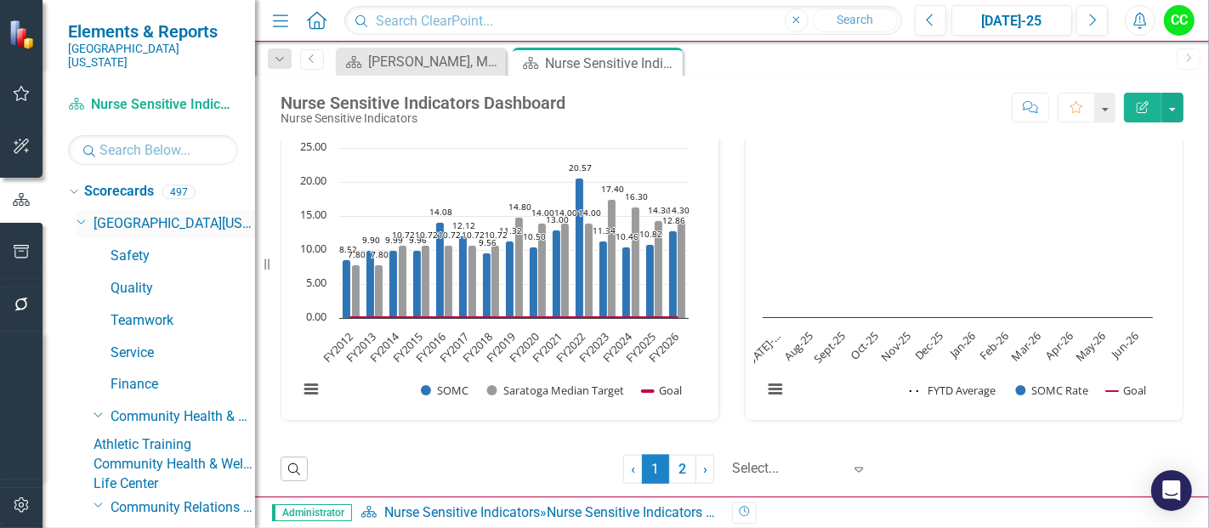
click at [83, 214] on icon "Dropdown" at bounding box center [81, 220] width 10 height 13
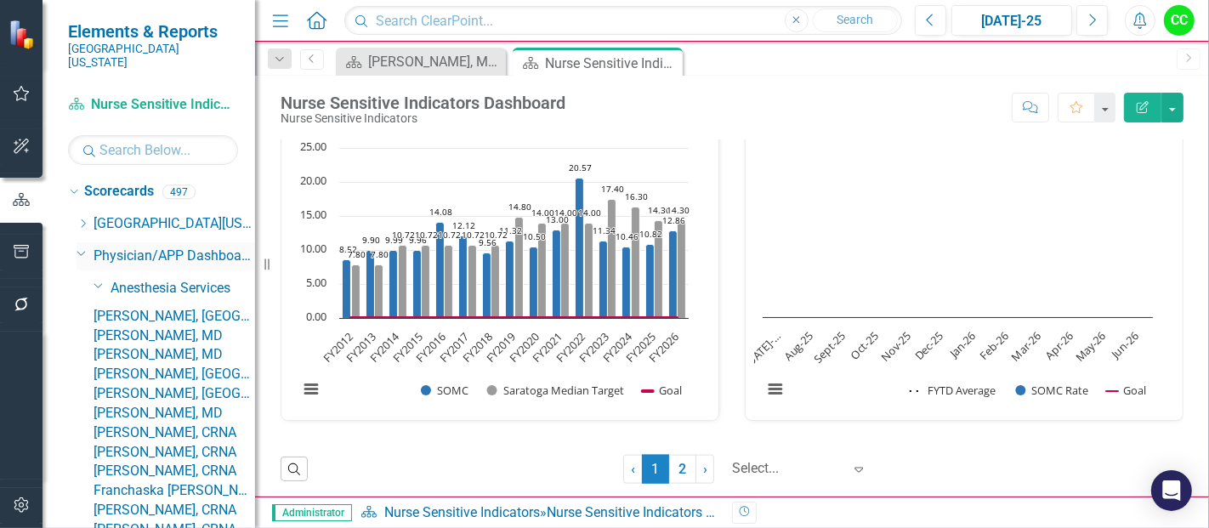
click at [82, 246] on icon "Dropdown" at bounding box center [81, 252] width 10 height 13
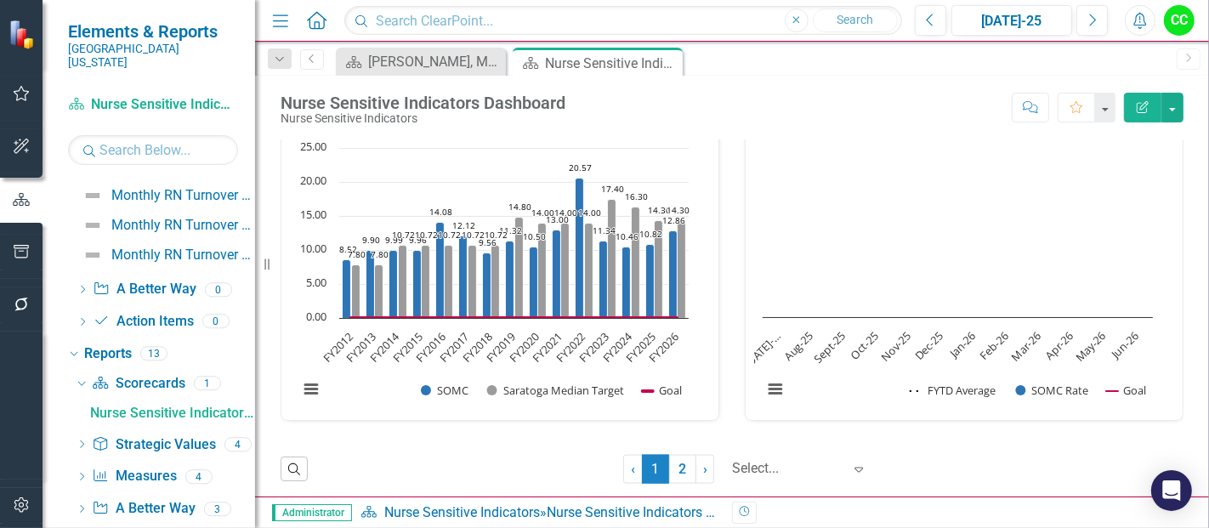
scroll to position [1239, 0]
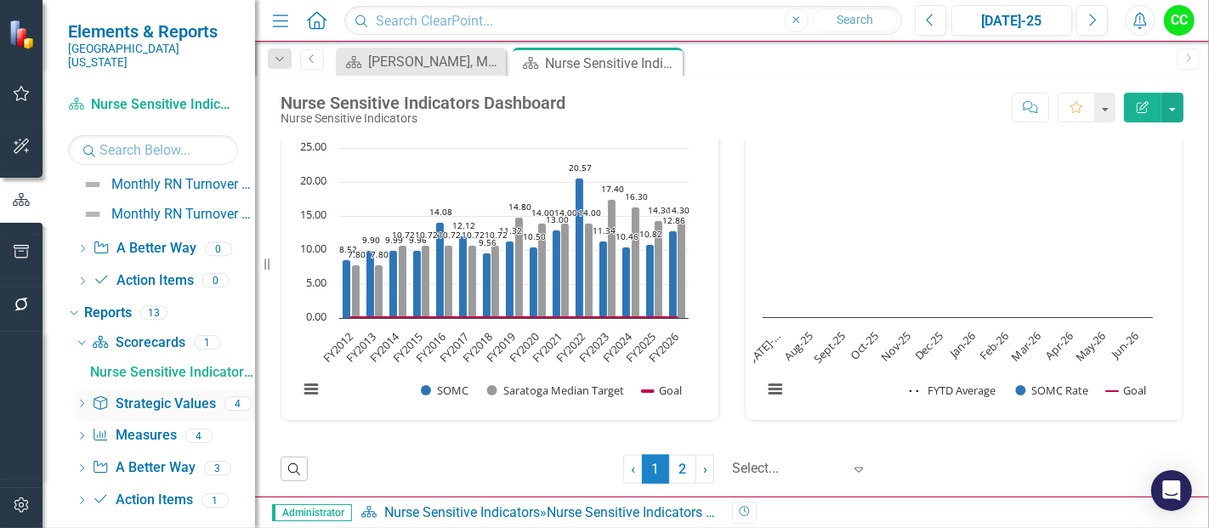
click at [84, 400] on icon "Dropdown" at bounding box center [82, 404] width 12 height 9
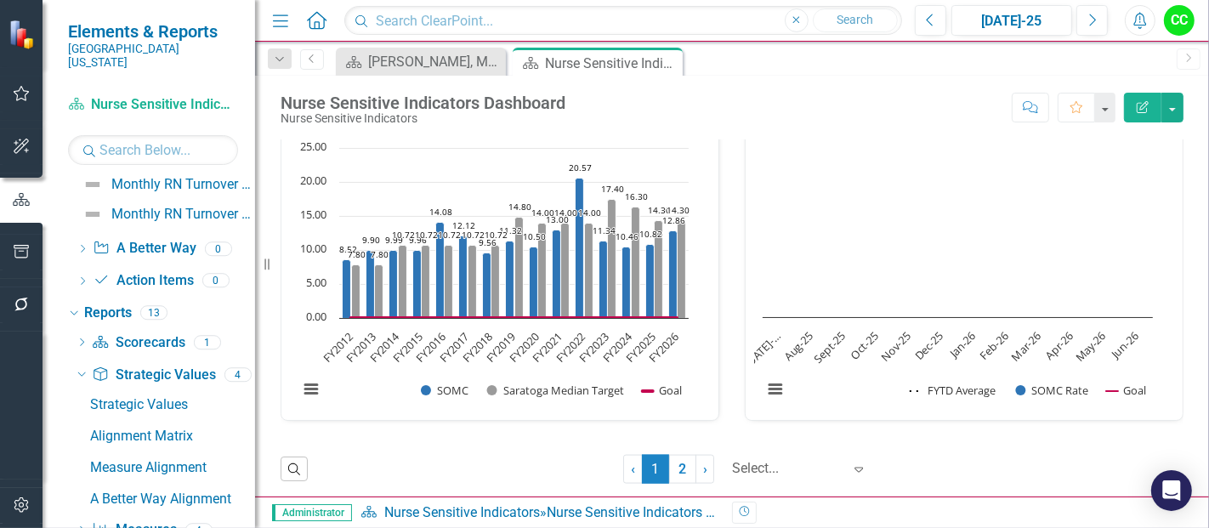
scroll to position [1284, 0]
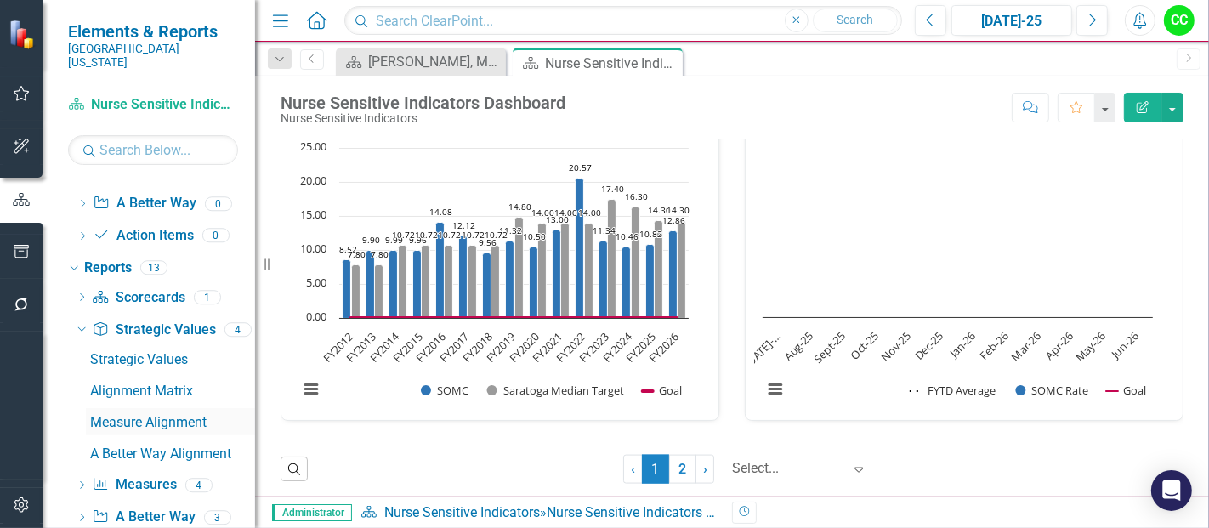
click at [140, 408] on link "Measure Alignment" at bounding box center [170, 421] width 169 height 27
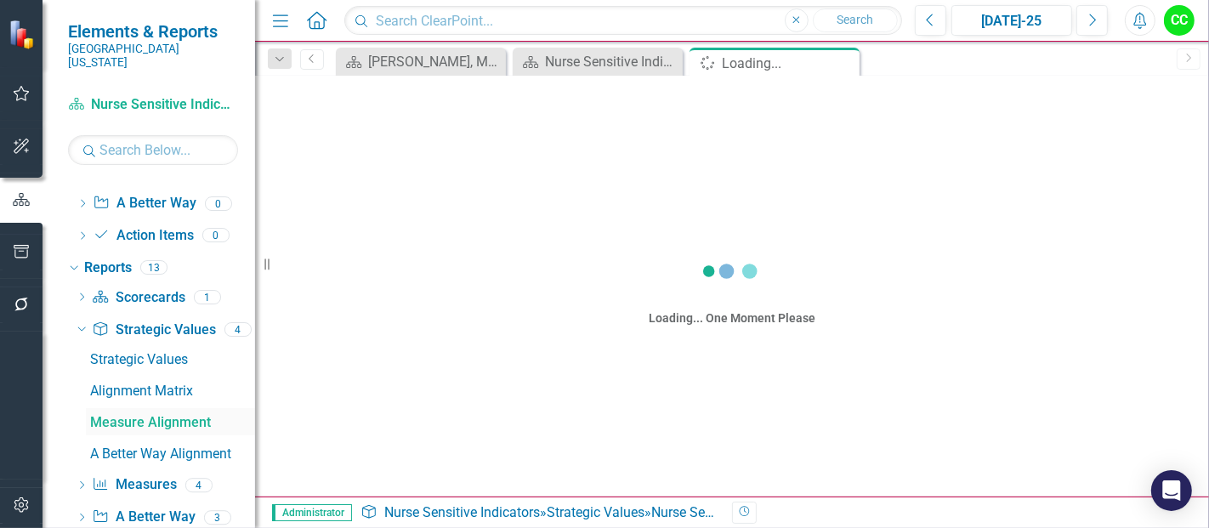
scroll to position [1176, 0]
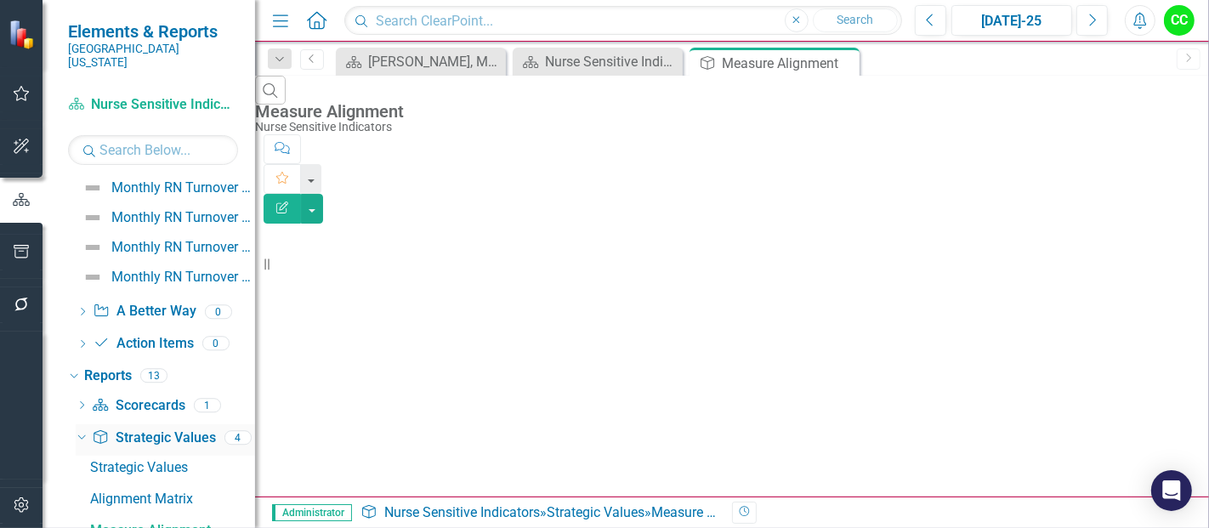
click at [165, 428] on link "Strategic Value Strategic Values" at bounding box center [153, 438] width 123 height 20
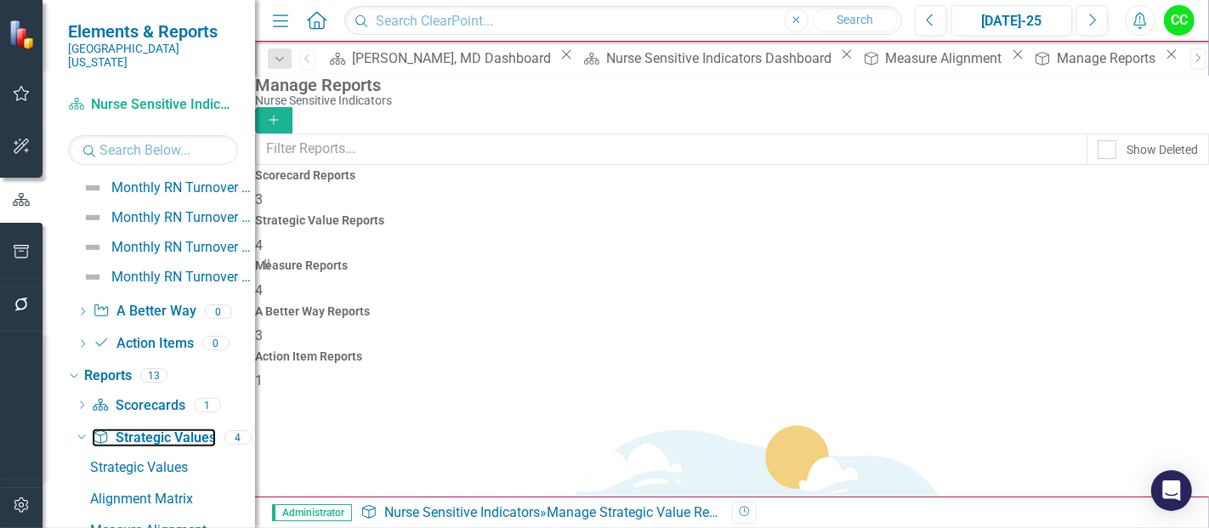
scroll to position [23, 0]
click at [263, 282] on span "4" at bounding box center [259, 290] width 8 height 16
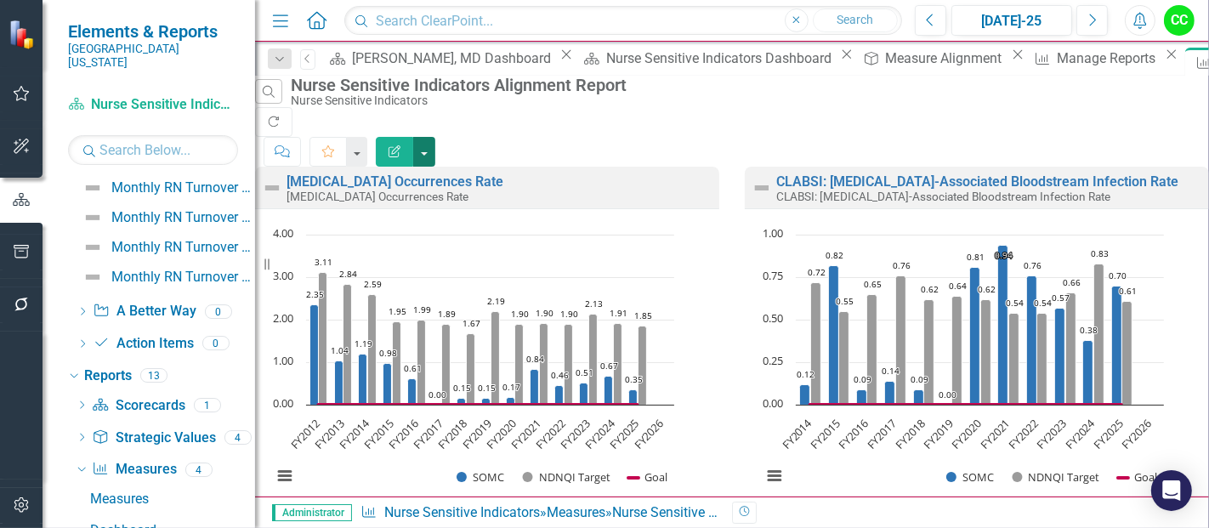
click at [435, 137] on button "button" at bounding box center [424, 152] width 22 height 30
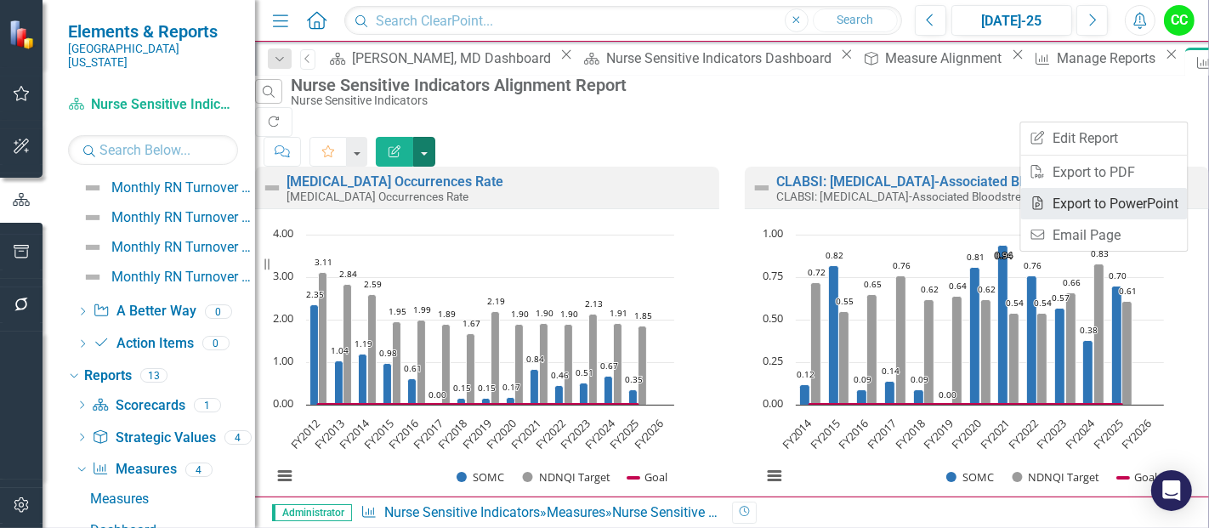
scroll to position [1240, 0]
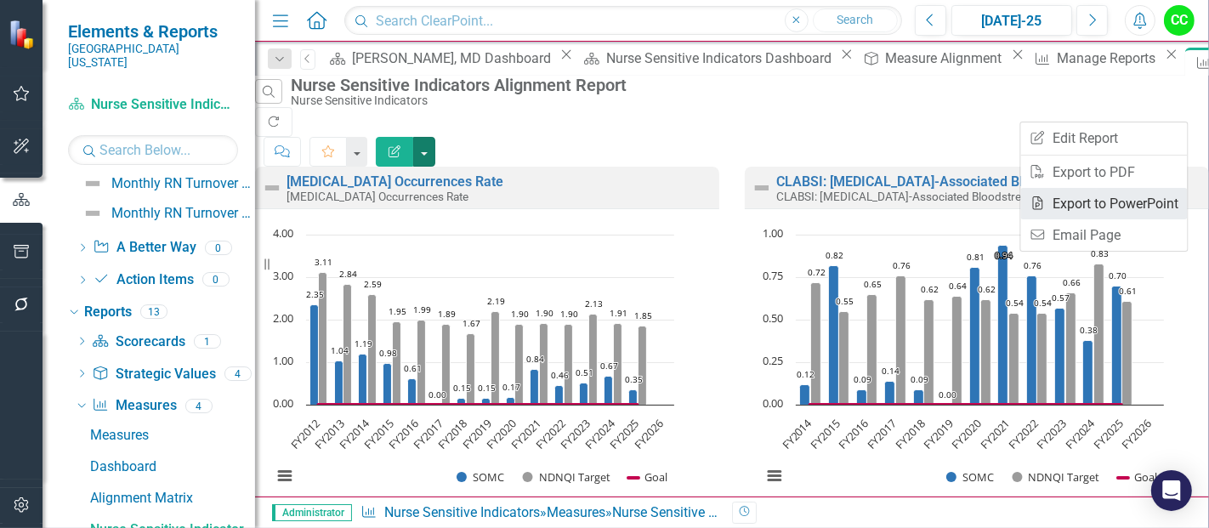
click at [1127, 199] on link "PowerPoint Export to PowerPoint" at bounding box center [1104, 203] width 167 height 31
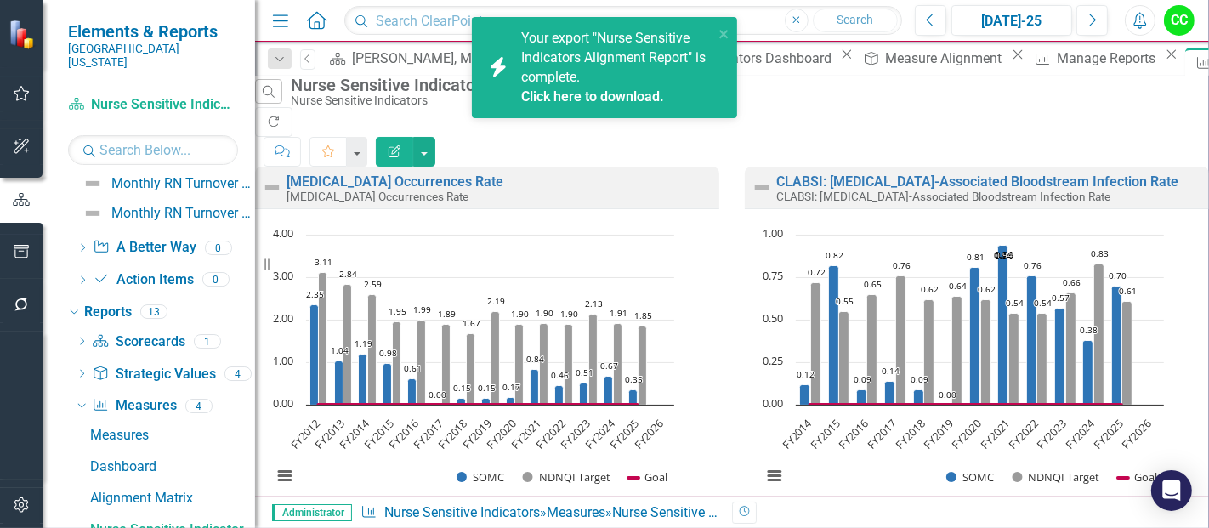
click at [563, 88] on link "Click here to download." at bounding box center [592, 96] width 143 height 16
